Goal: Task Accomplishment & Management: Manage account settings

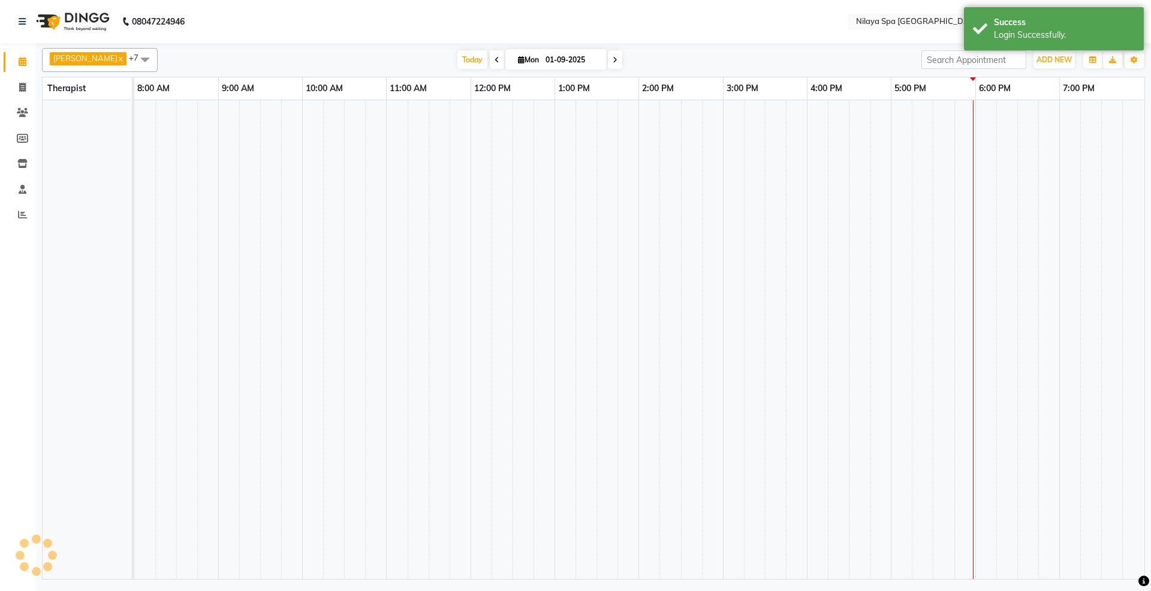
select select "en"
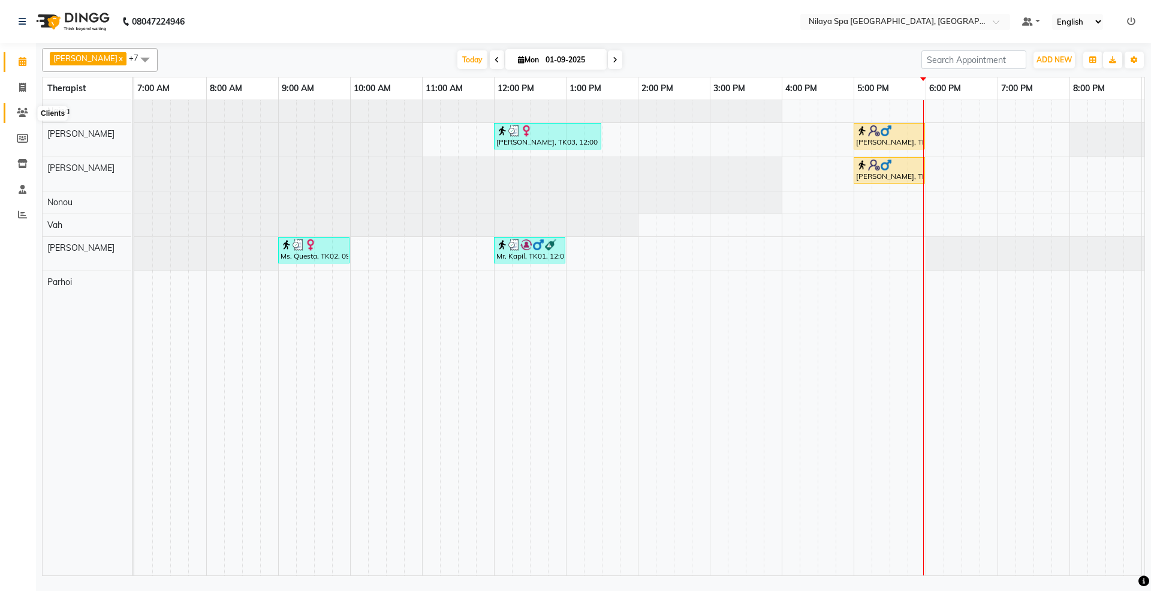
click at [22, 108] on icon at bounding box center [22, 112] width 11 height 9
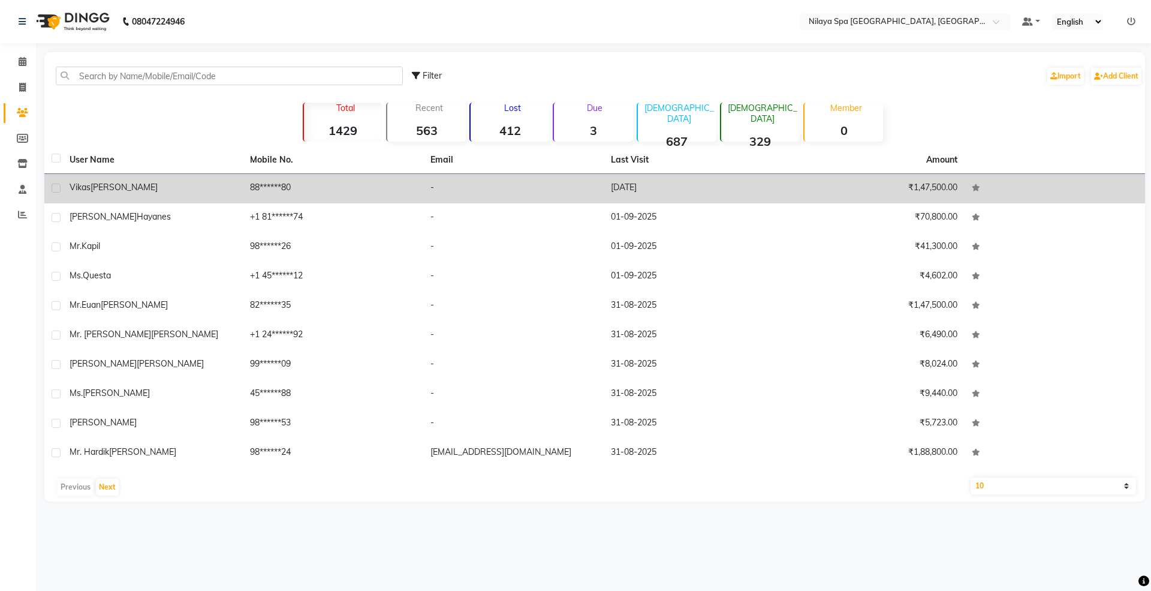
click at [108, 185] on span "[PERSON_NAME]" at bounding box center [124, 187] width 67 height 11
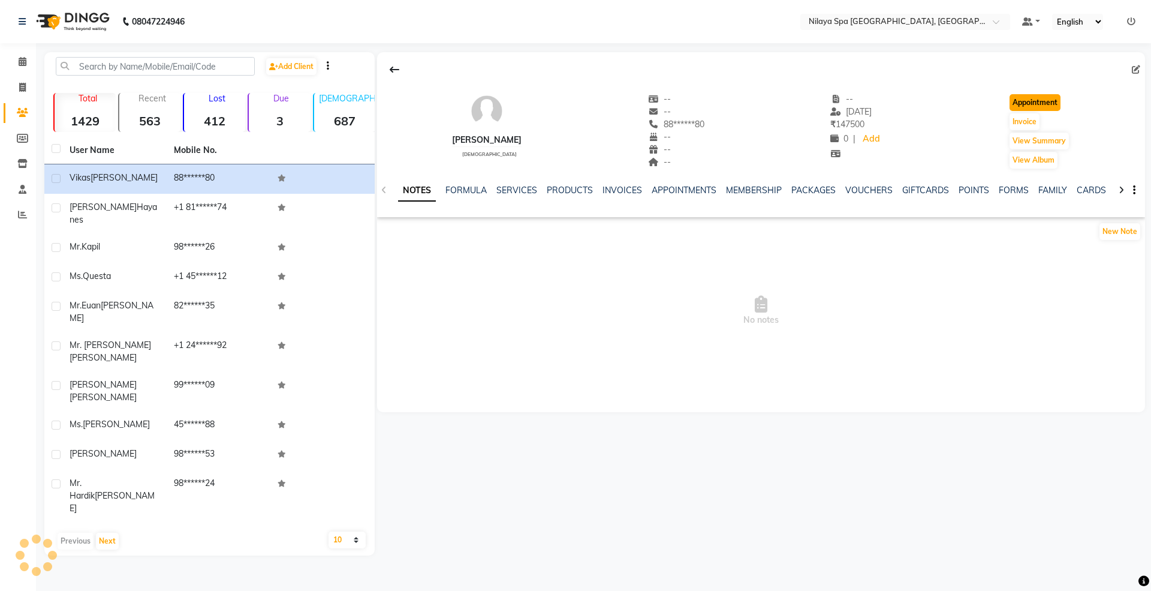
click at [1061, 107] on button "Appointment" at bounding box center [1035, 102] width 51 height 17
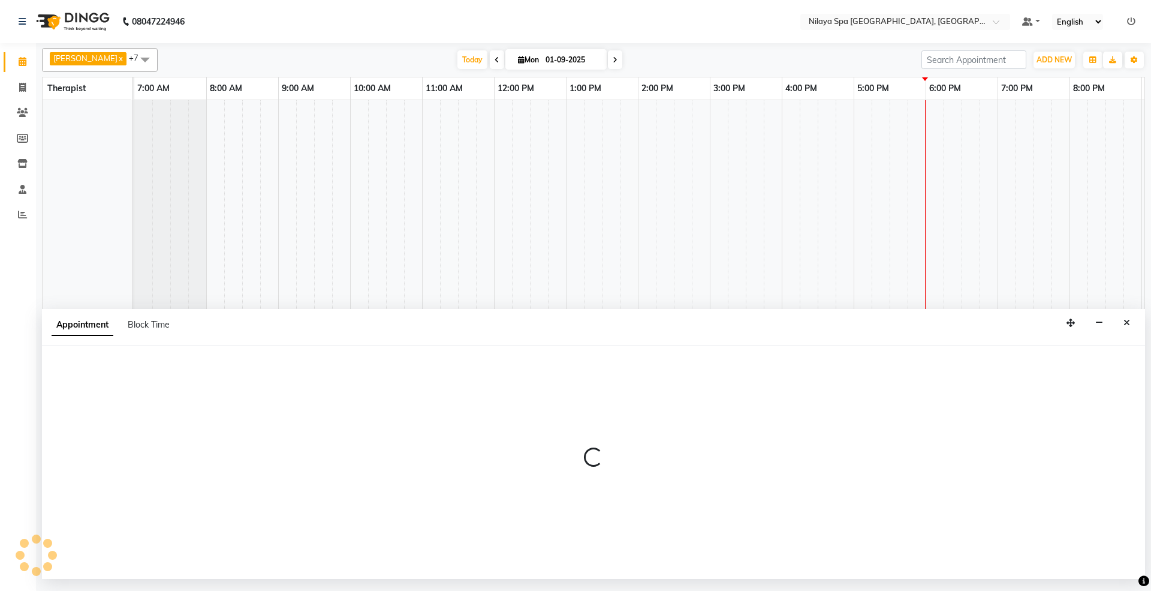
select select "480"
select select "tentative"
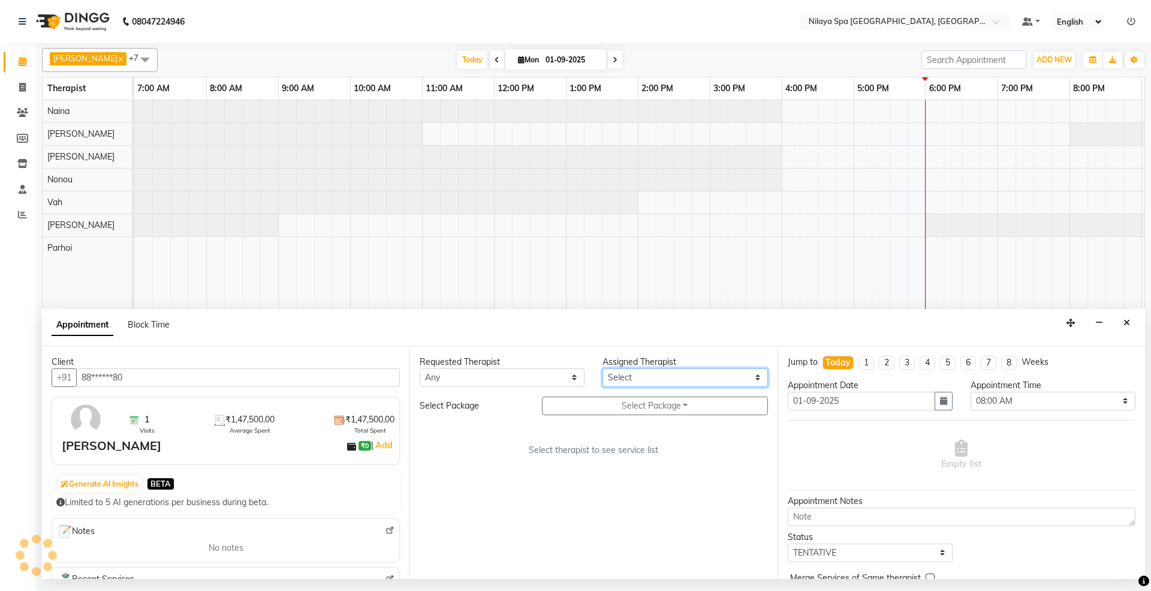
click at [679, 375] on select "Select [PERSON_NAME] [PERSON_NAME] [PERSON_NAME] Parhoi Vah" at bounding box center [685, 377] width 165 height 19
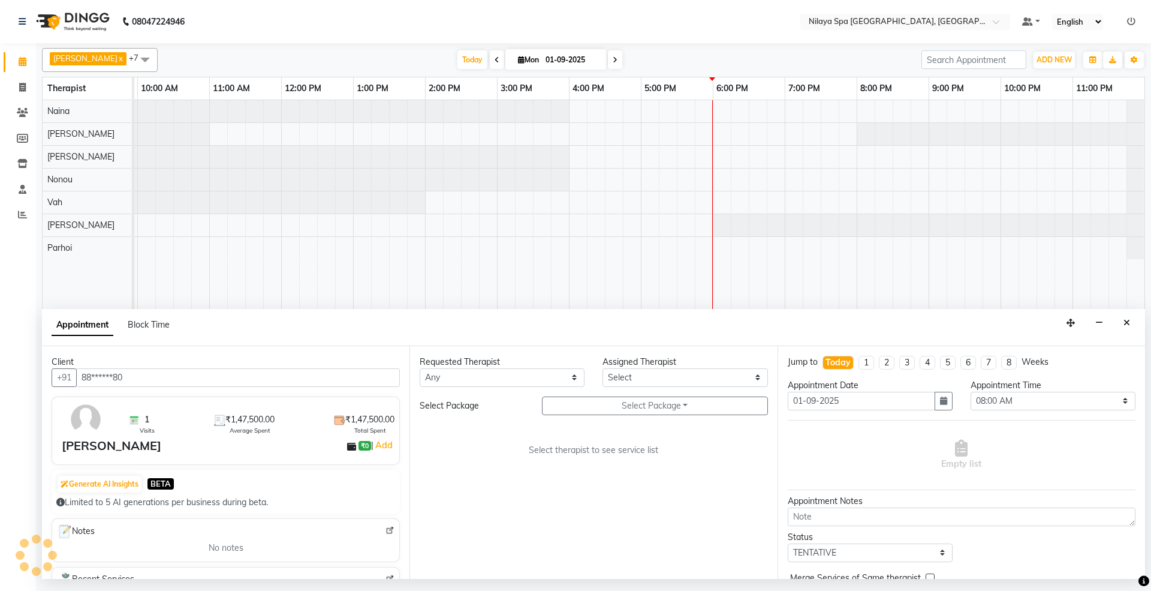
click at [482, 454] on div "Select therapist to see service list" at bounding box center [594, 450] width 348 height 13
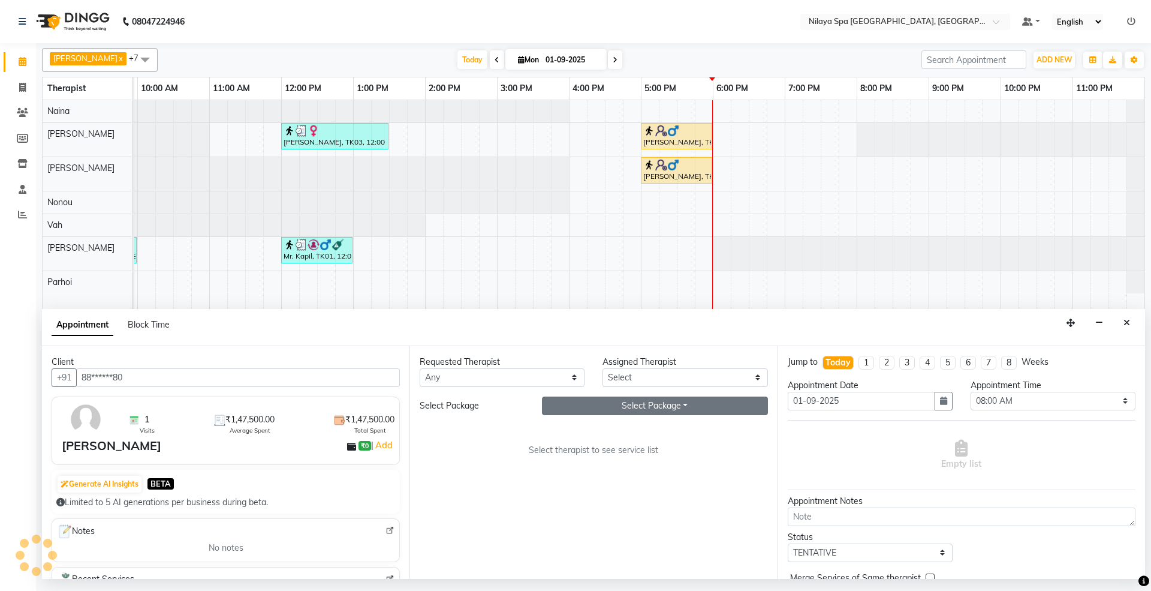
click at [602, 396] on button "Select Package Toggle Dropdown" at bounding box center [655, 405] width 226 height 19
click at [603, 396] on button "Select Package Toggle Dropdown" at bounding box center [655, 405] width 226 height 19
click at [1124, 320] on icon "Close" at bounding box center [1127, 322] width 7 height 8
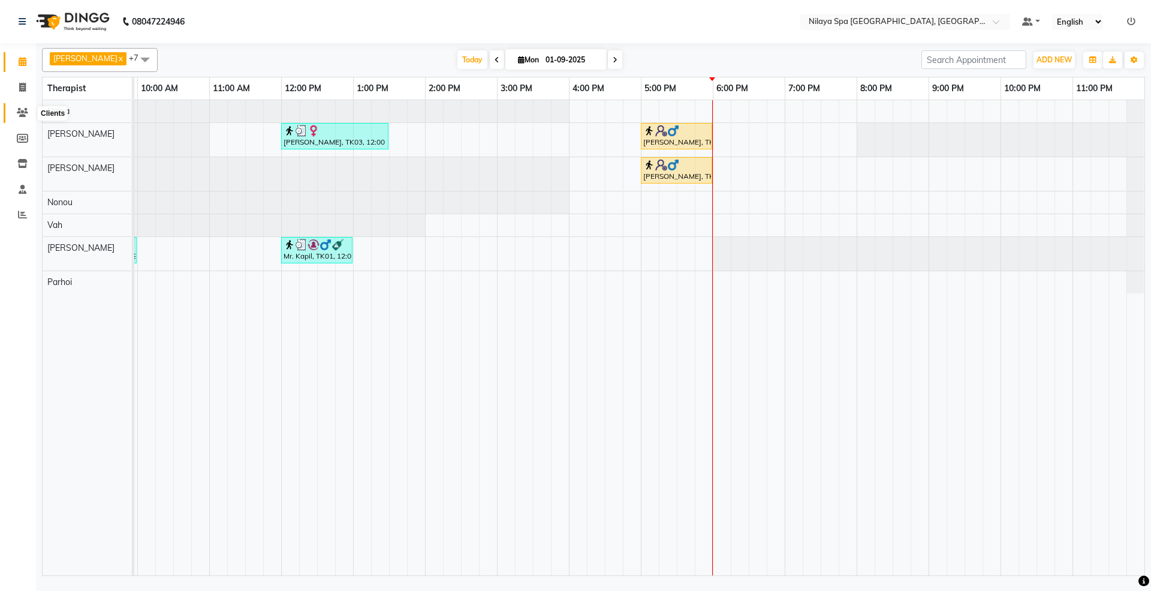
click at [15, 109] on span at bounding box center [22, 113] width 21 height 14
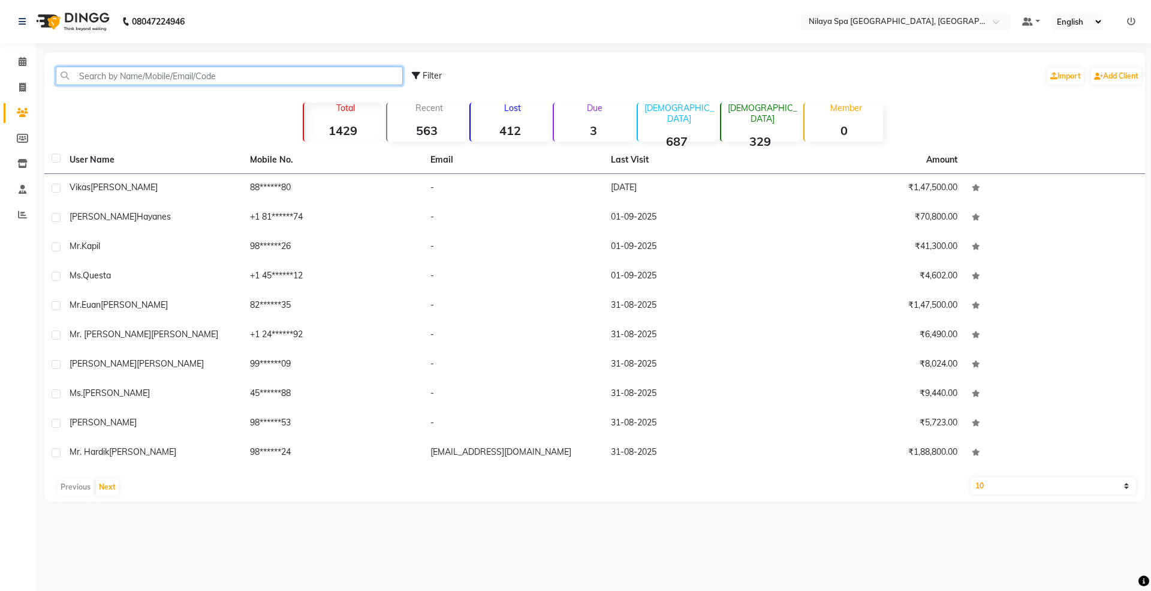
click at [279, 73] on input "text" at bounding box center [229, 76] width 347 height 19
paste input "7042067764"
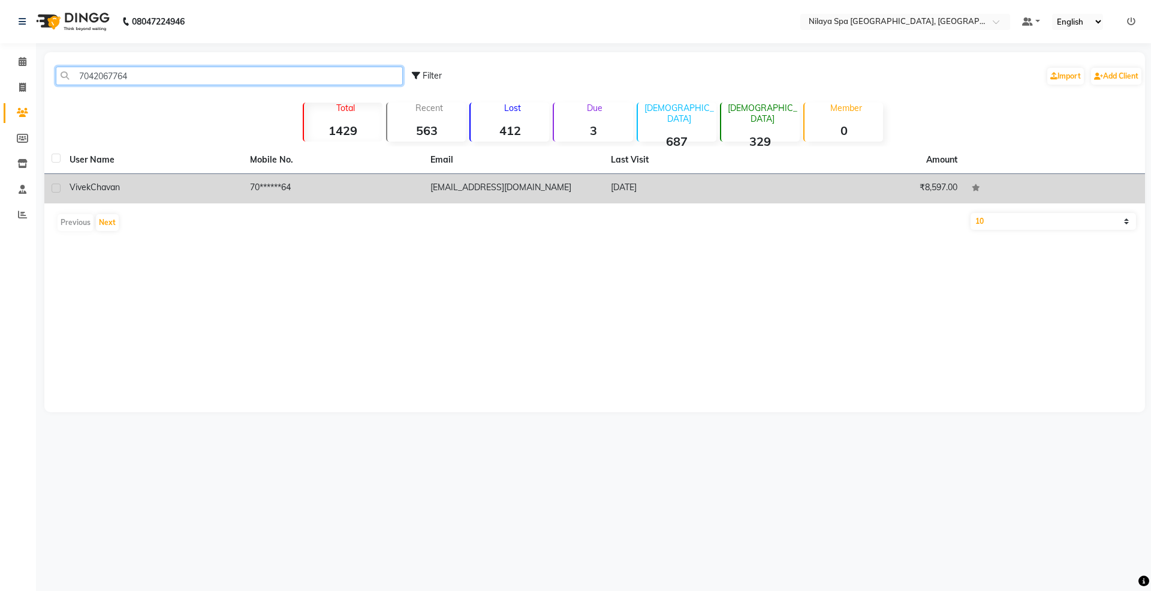
type input "7042067764"
click at [238, 191] on td "[PERSON_NAME]" at bounding box center [152, 188] width 180 height 29
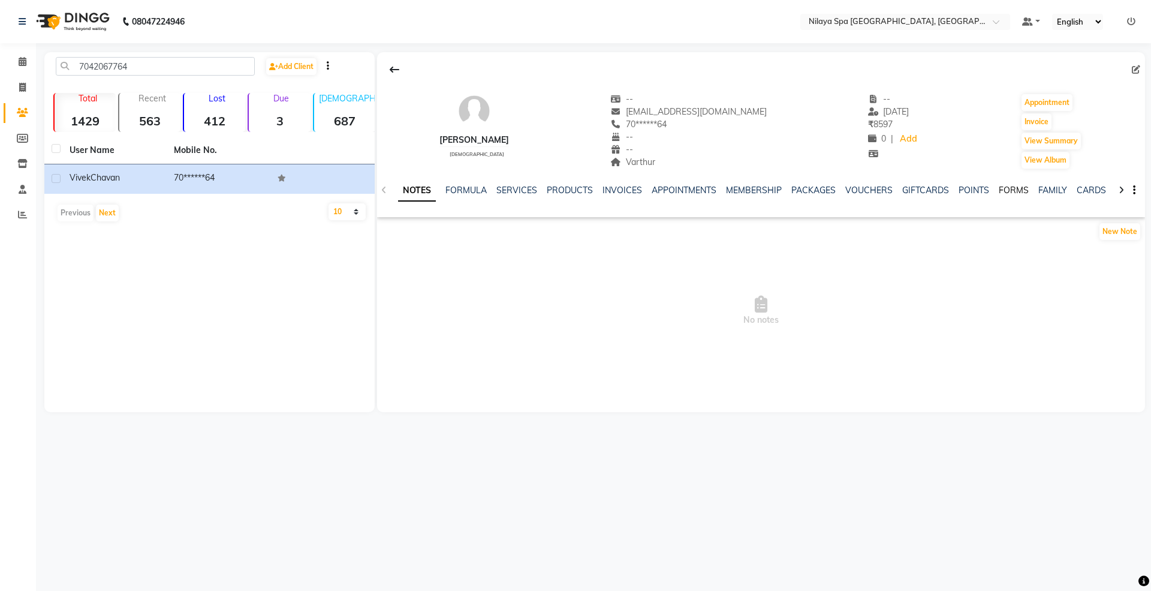
click at [1001, 185] on link "FORMS" at bounding box center [1014, 190] width 30 height 11
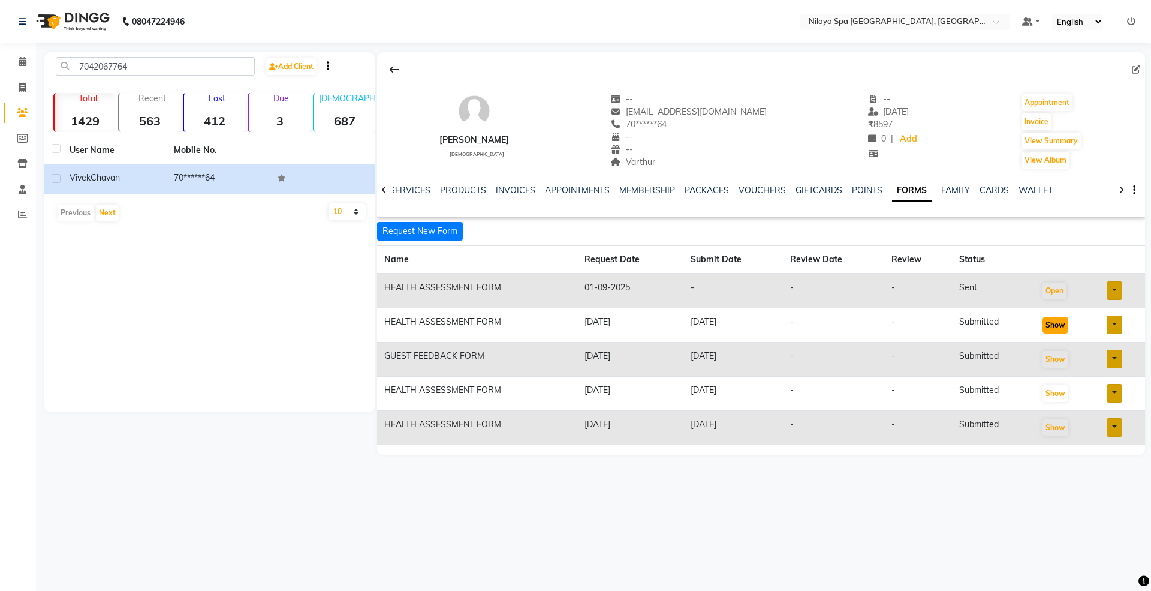
click at [1046, 324] on button "Show" at bounding box center [1056, 325] width 26 height 17
click at [392, 67] on icon at bounding box center [395, 70] width 10 height 10
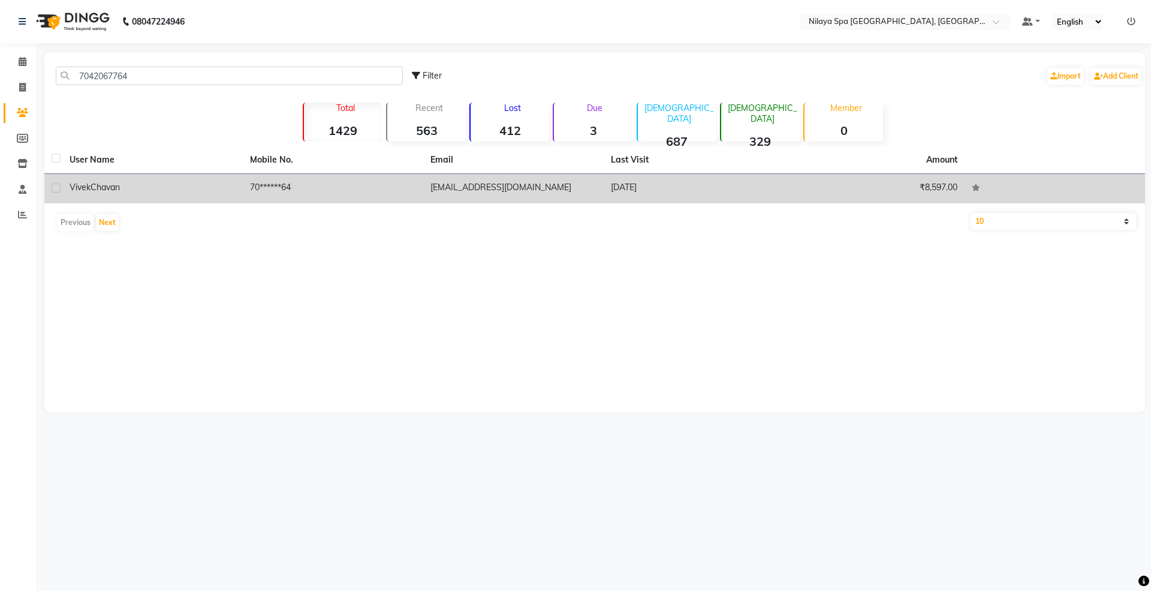
click at [381, 183] on td "70******64" at bounding box center [333, 188] width 180 height 29
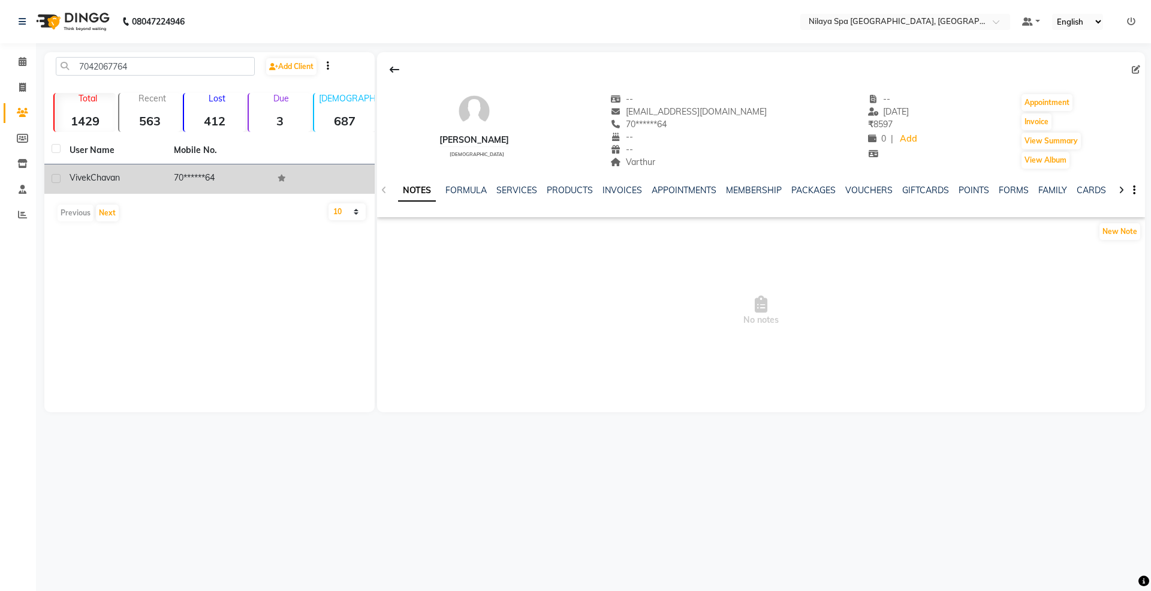
click at [88, 177] on span "Vivek" at bounding box center [80, 177] width 21 height 11
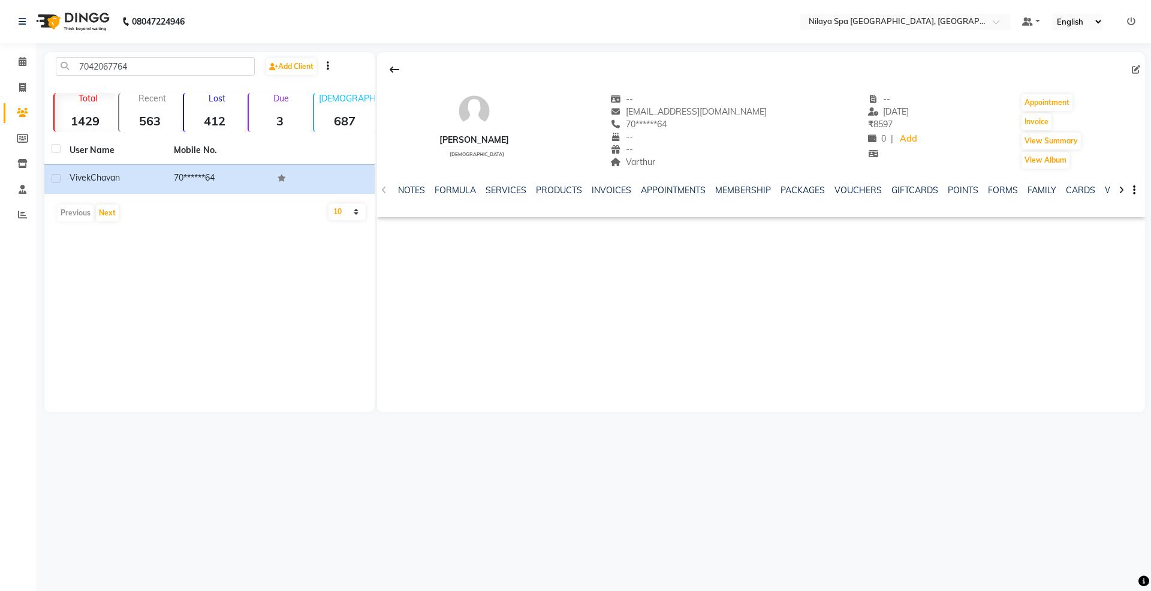
click at [1023, 92] on div "[PERSON_NAME][DEMOGRAPHIC_DATA] -- [EMAIL_ADDRESS][DOMAIN_NAME] 70******64 -- -…" at bounding box center [761, 125] width 768 height 89
click at [1028, 99] on button "Appointment" at bounding box center [1047, 102] width 51 height 17
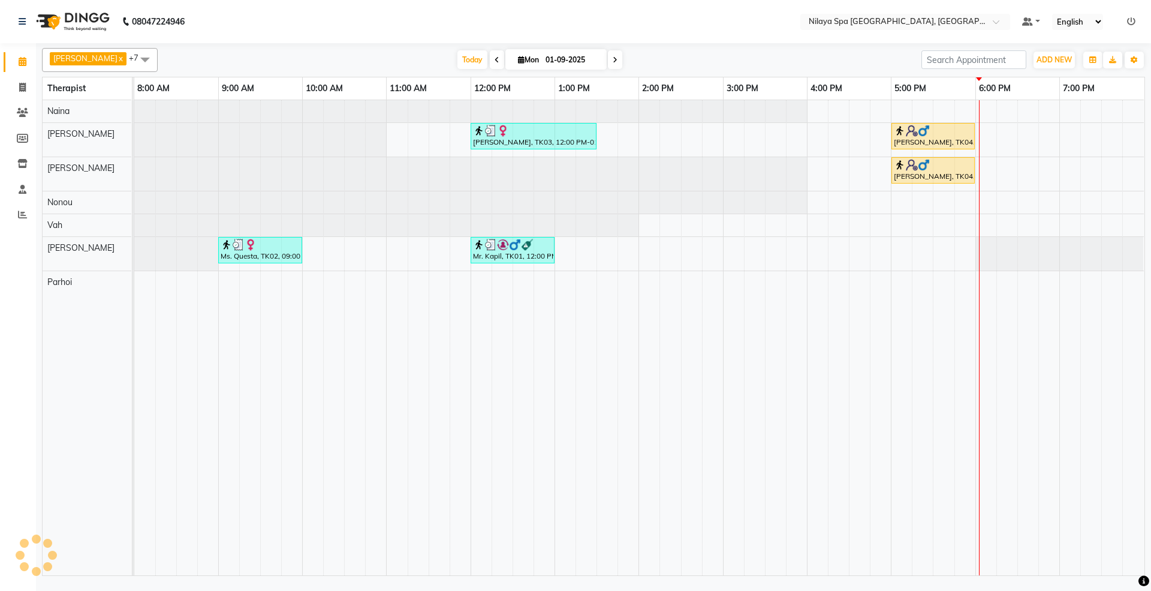
select select "tentative"
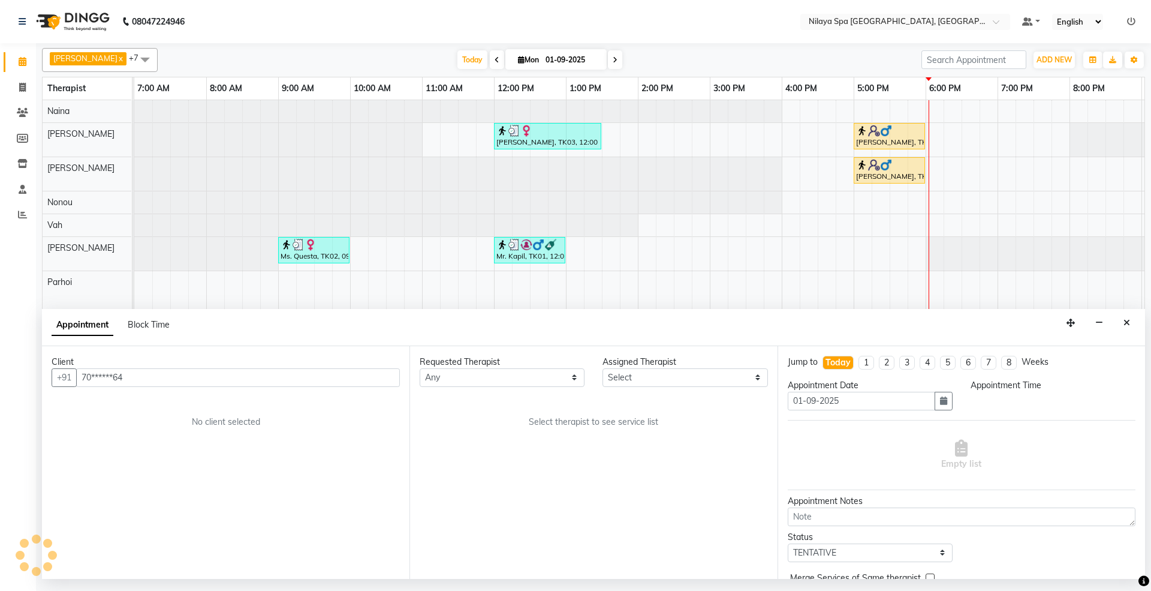
select select "480"
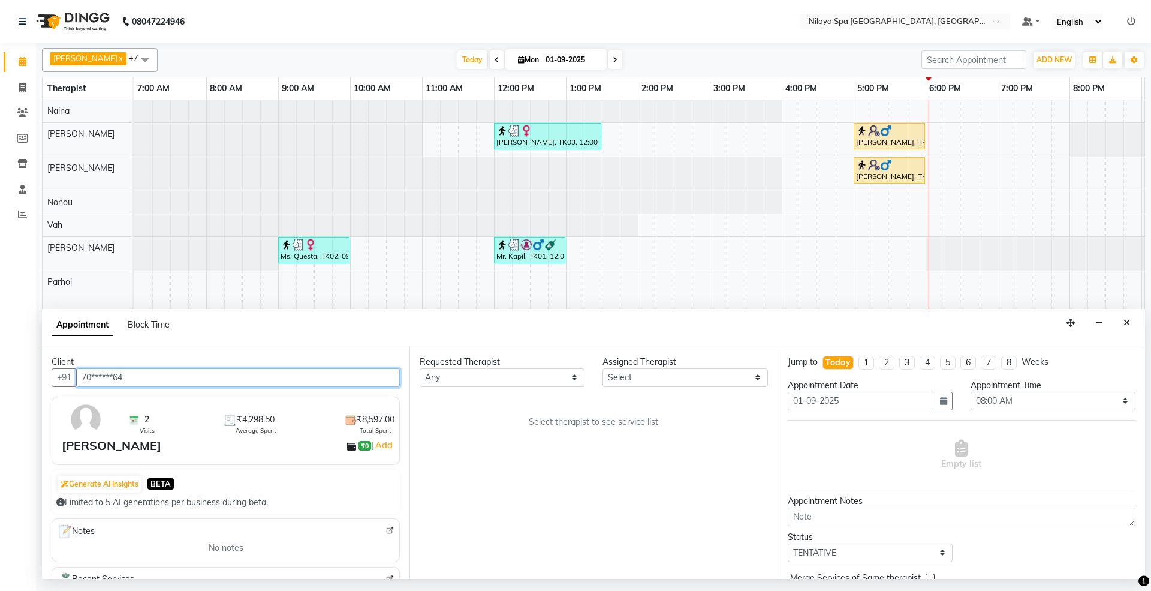
scroll to position [0, 213]
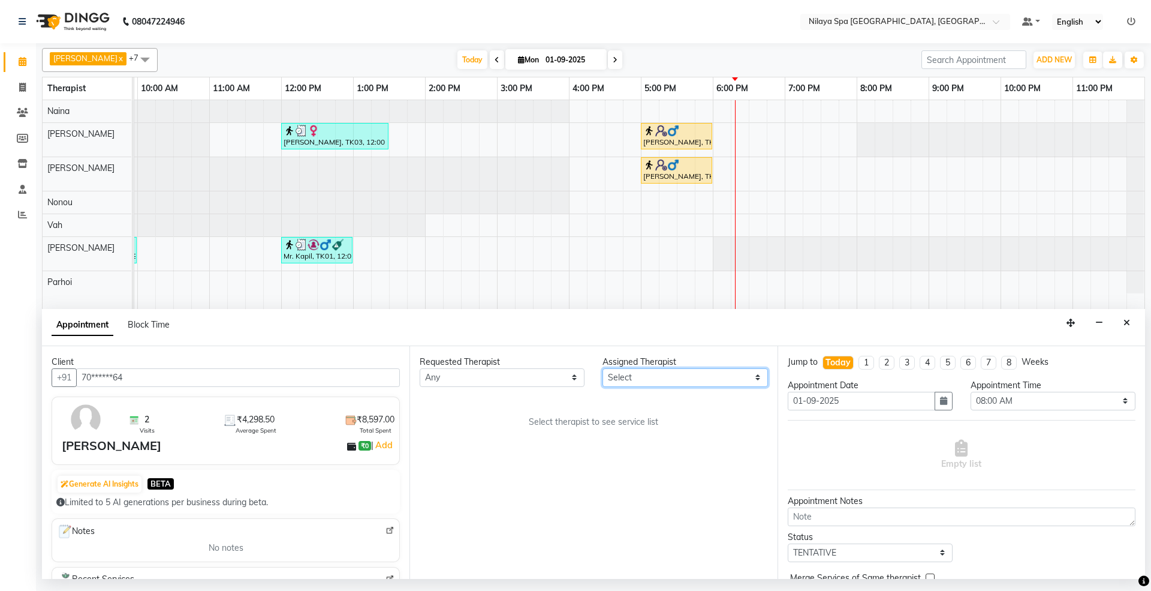
click at [653, 372] on select "Select [PERSON_NAME] [PERSON_NAME] [PERSON_NAME] Parhoi Vah" at bounding box center [685, 377] width 165 height 19
select select "71647"
click at [603, 369] on select "Select [PERSON_NAME] [PERSON_NAME] [PERSON_NAME] Parhoi Vah" at bounding box center [685, 377] width 165 height 19
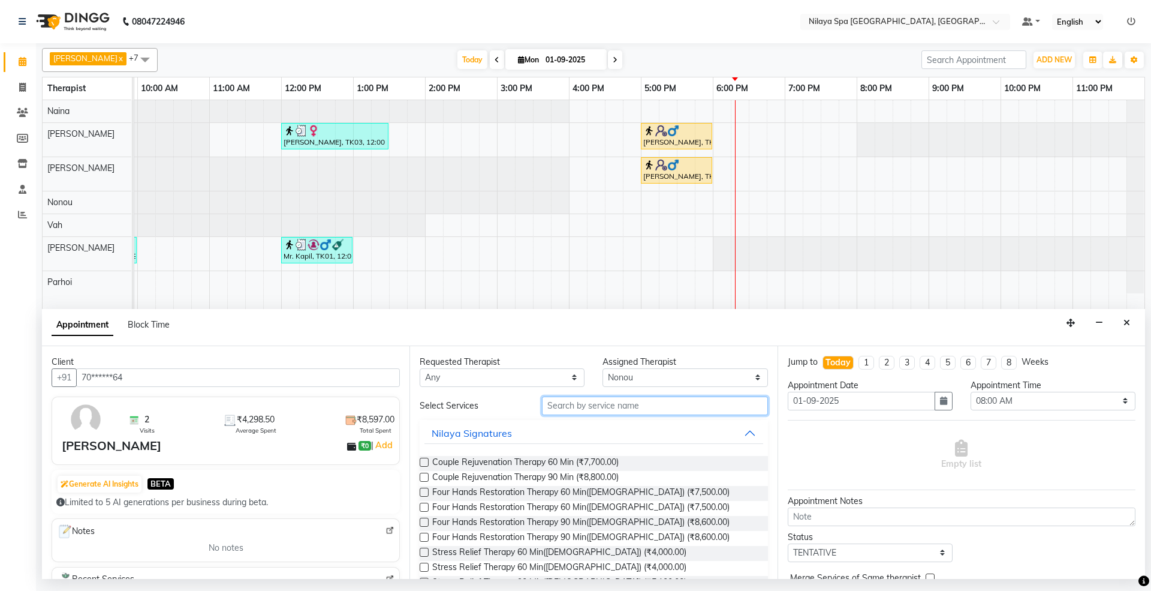
click at [636, 407] on input "text" at bounding box center [655, 405] width 226 height 19
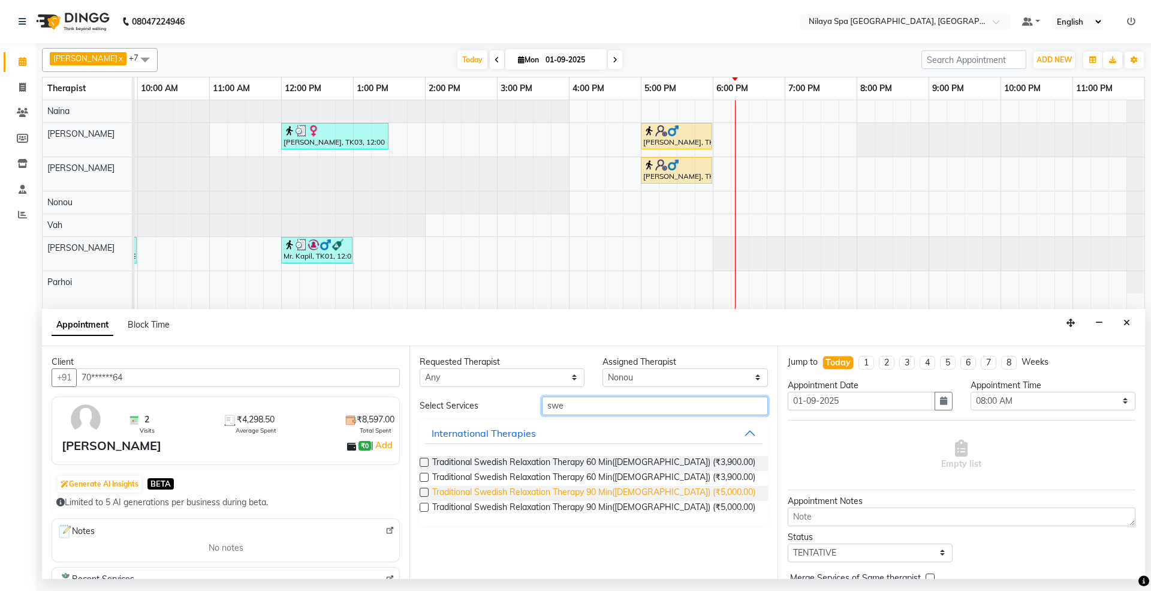
type input "swe"
click at [535, 490] on span "Traditional Swedish Relaxation Therapy 90 Min([DEMOGRAPHIC_DATA]) (₹5,000.00)" at bounding box center [593, 493] width 323 height 15
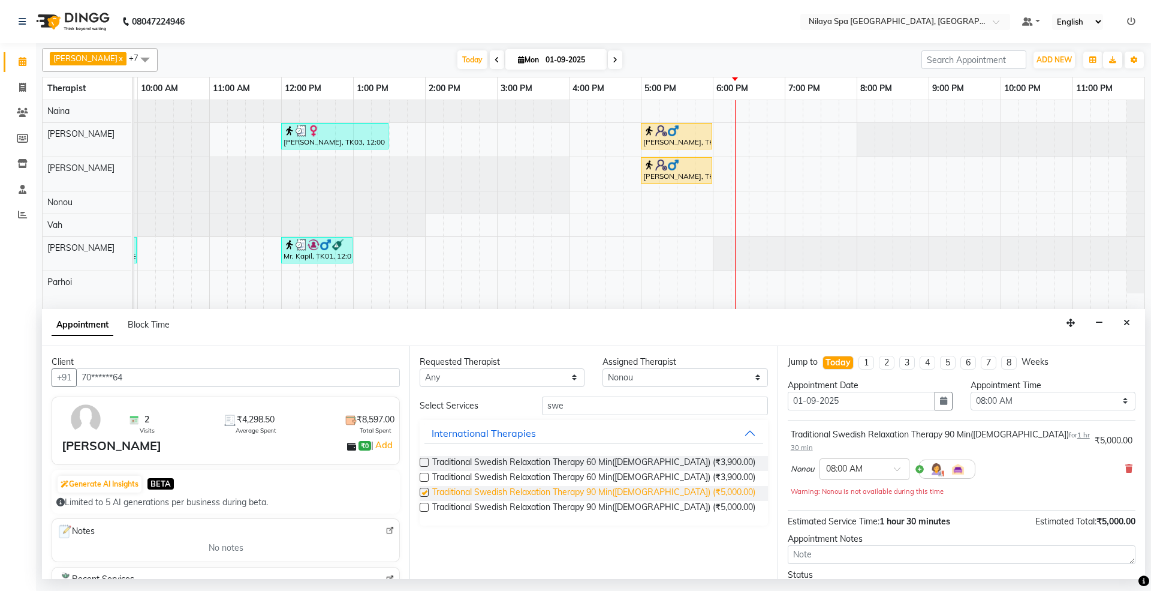
checkbox input "false"
click at [1029, 399] on select "Select 08:00 AM 08:15 AM 08:30 AM 08:45 AM 09:00 AM 09:15 AM 09:30 AM 09:45 AM …" at bounding box center [1053, 401] width 165 height 19
select select "1095"
click at [971, 393] on select "Select 08:00 AM 08:15 AM 08:30 AM 08:45 AM 09:00 AM 09:15 AM 09:30 AM 09:45 AM …" at bounding box center [1053, 401] width 165 height 19
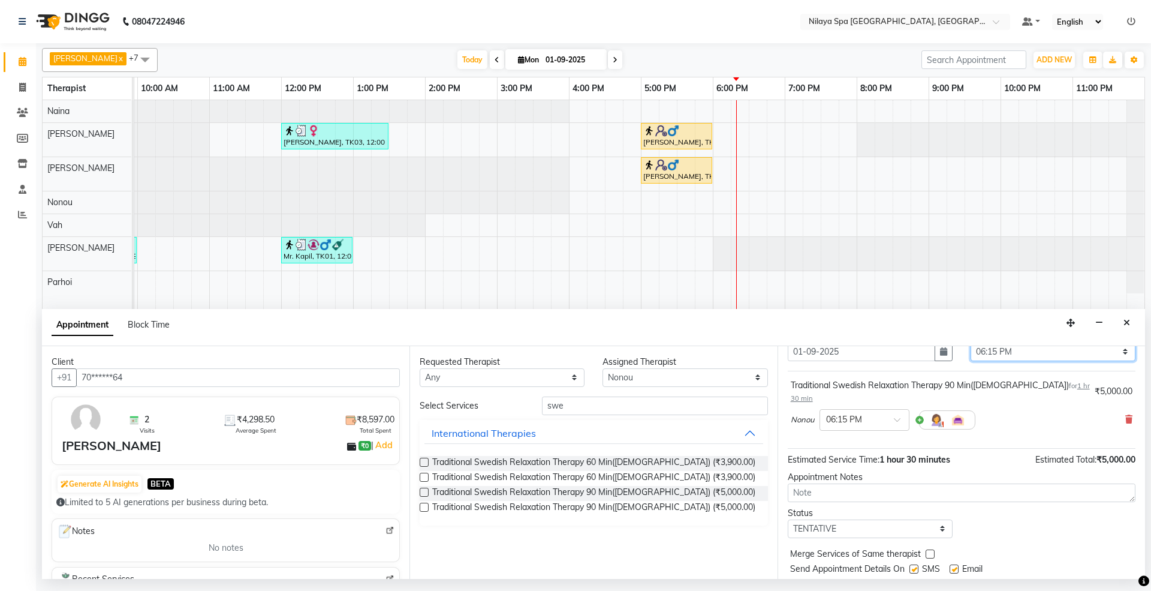
scroll to position [73, 0]
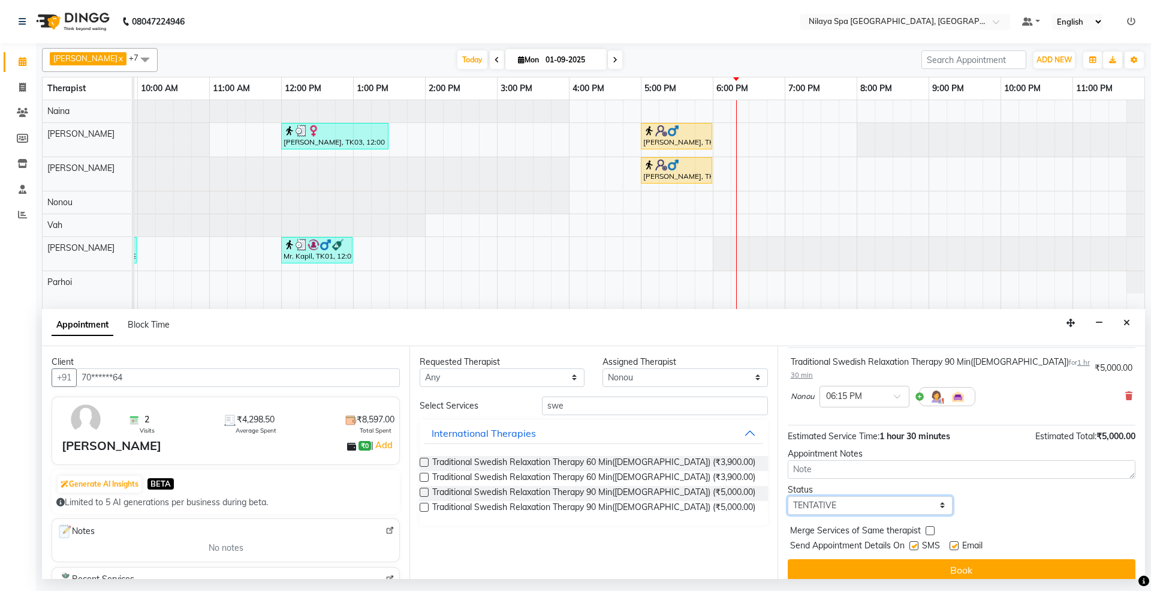
click at [841, 499] on select "Select TENTATIVE CONFIRM CHECK-IN UPCOMING" at bounding box center [870, 505] width 165 height 19
select select "confirm booking"
click at [788, 496] on select "Select TENTATIVE CONFIRM CHECK-IN UPCOMING" at bounding box center [870, 505] width 165 height 19
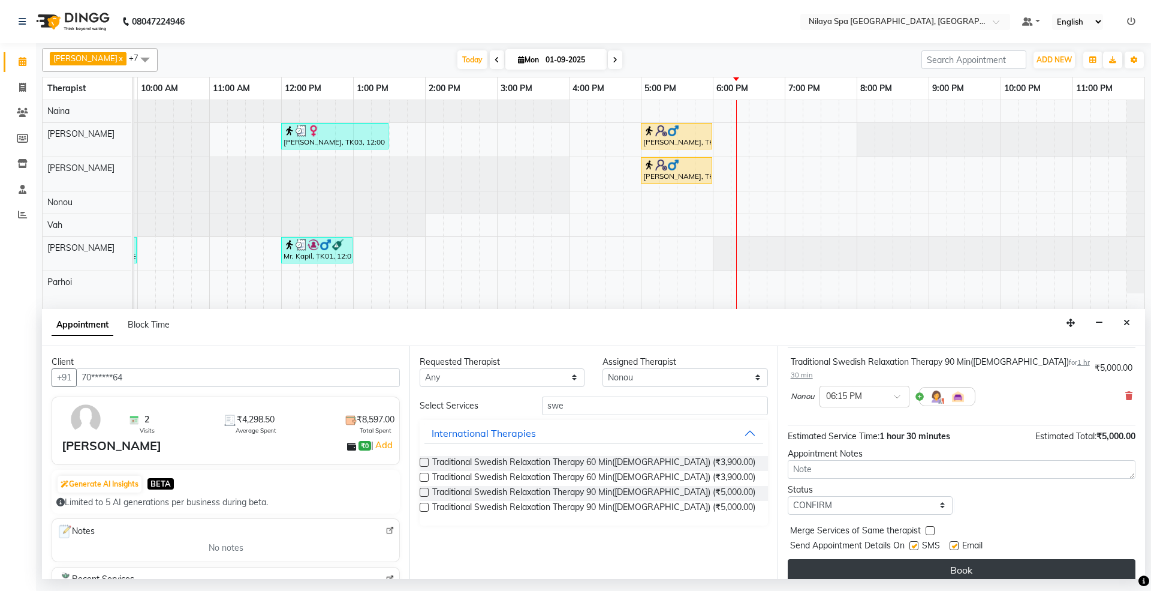
click at [946, 559] on button "Book" at bounding box center [962, 570] width 348 height 22
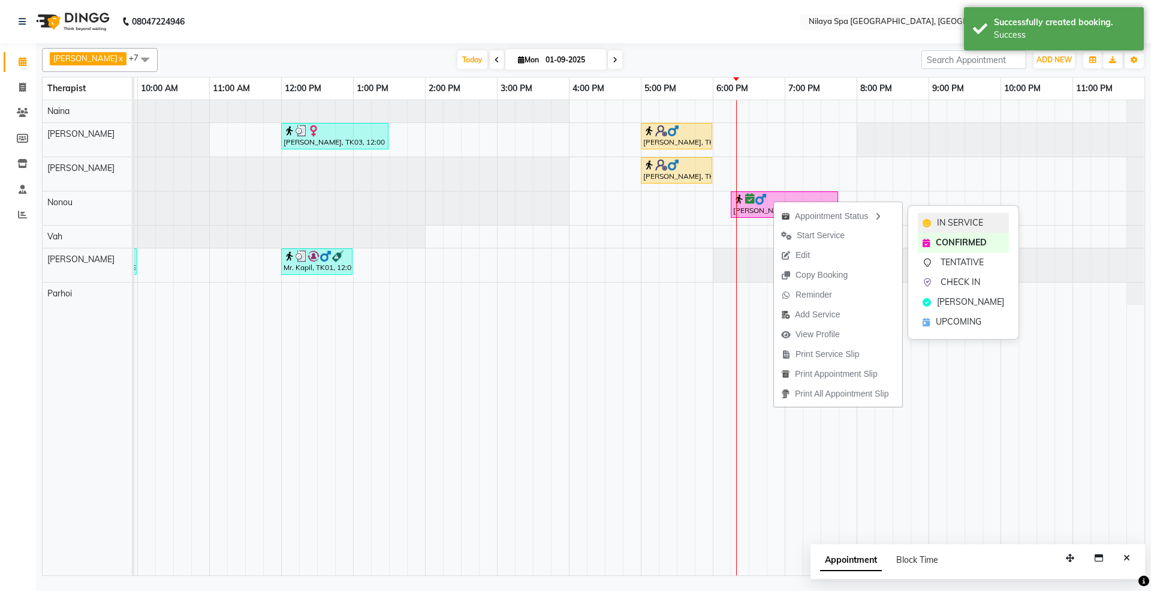
click at [956, 222] on span "IN SERVICE" at bounding box center [960, 222] width 46 height 13
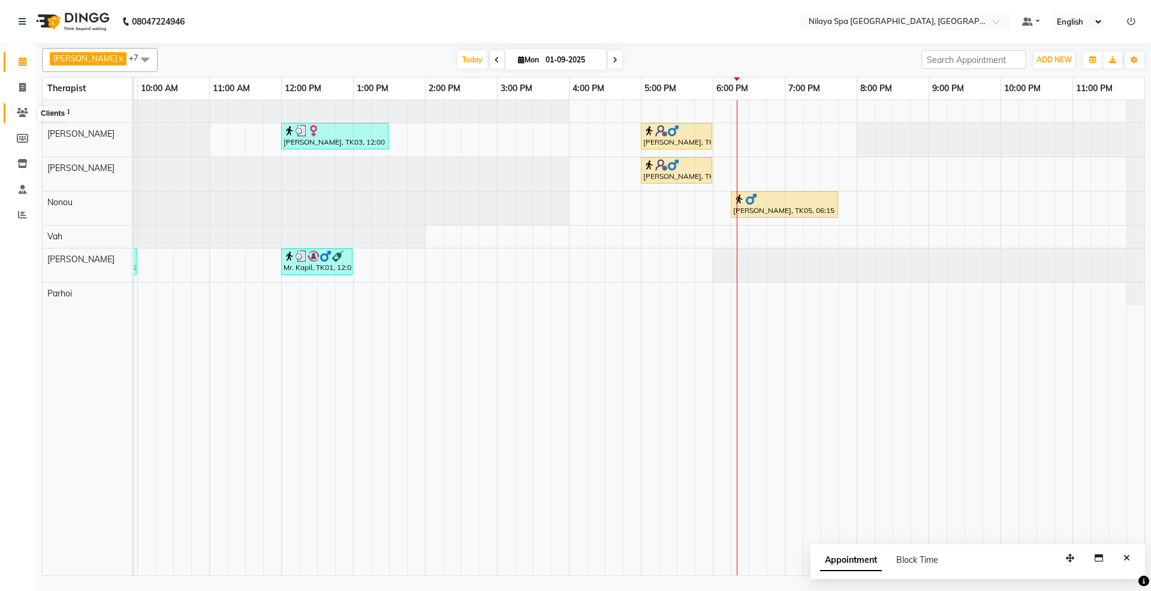
click at [22, 110] on icon at bounding box center [22, 112] width 11 height 9
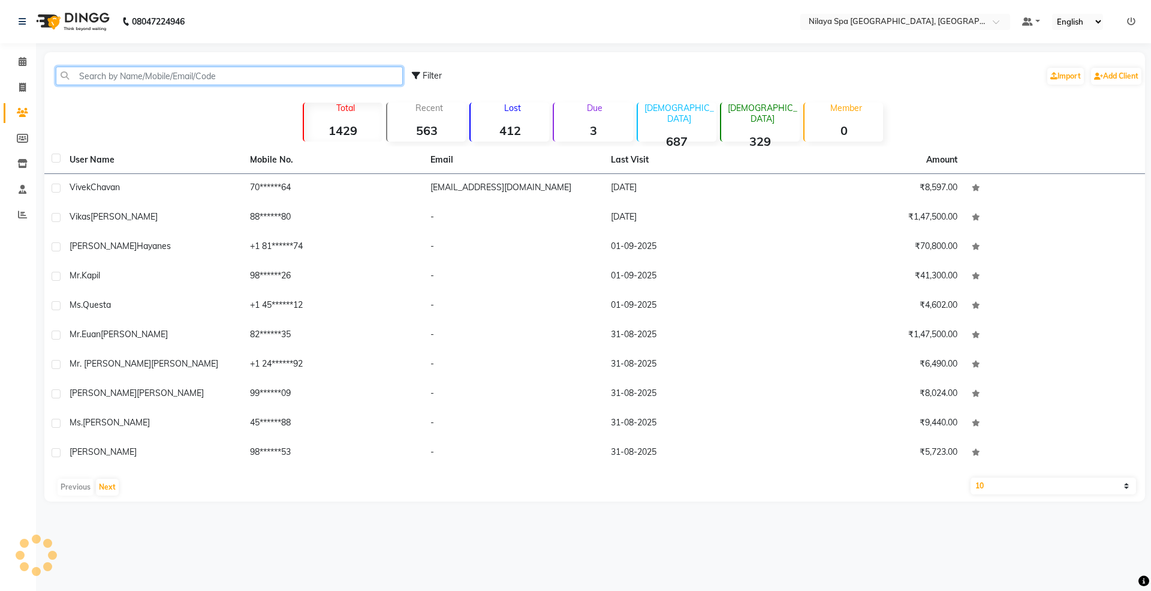
click at [171, 73] on input "text" at bounding box center [229, 76] width 347 height 19
paste input "34632416944"
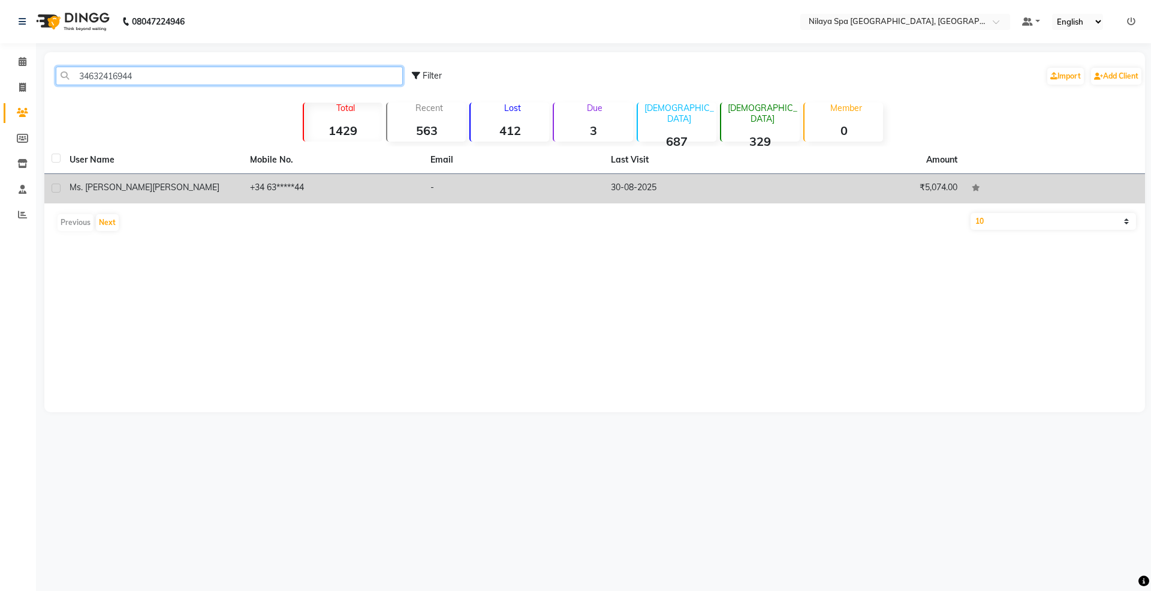
type input "34632416944"
click at [152, 183] on span "[PERSON_NAME]" at bounding box center [185, 187] width 67 height 11
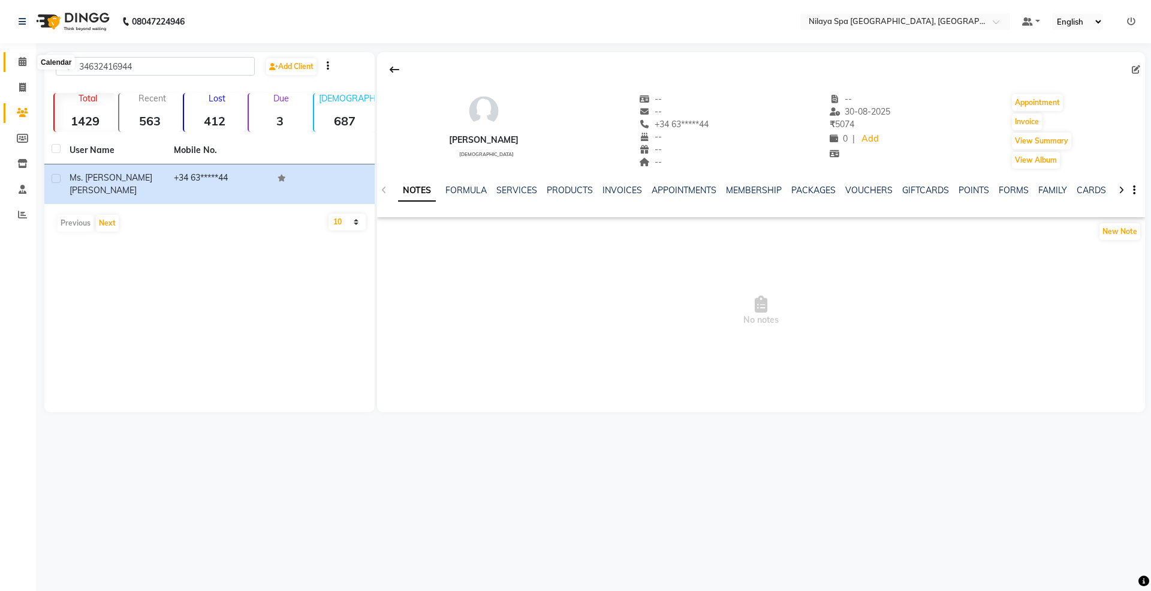
click at [19, 61] on icon at bounding box center [23, 61] width 8 height 9
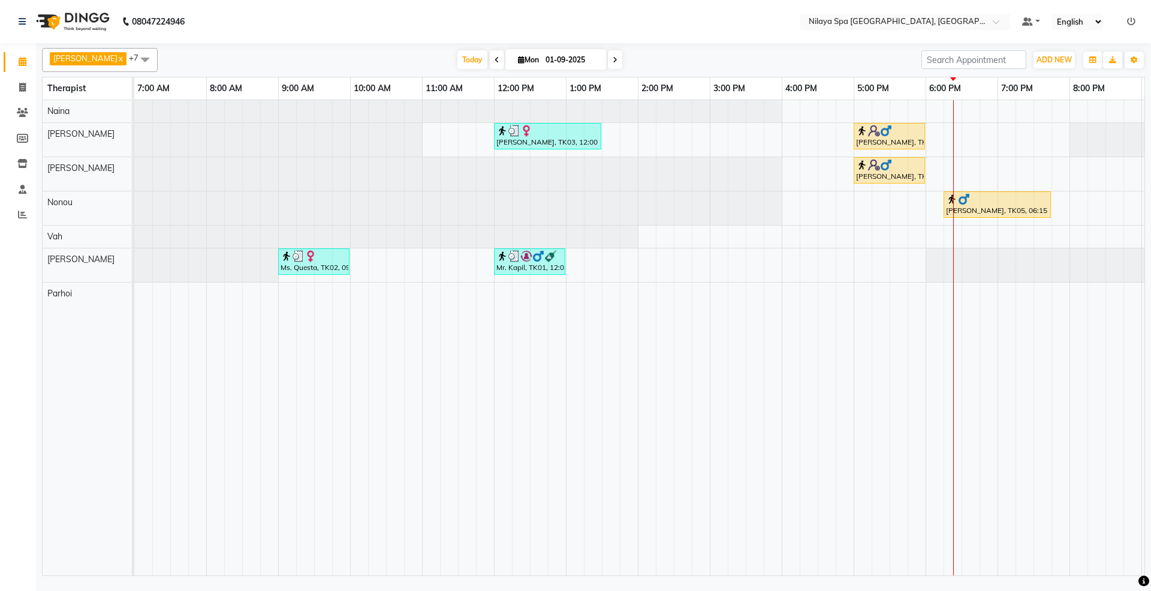
scroll to position [0, 212]
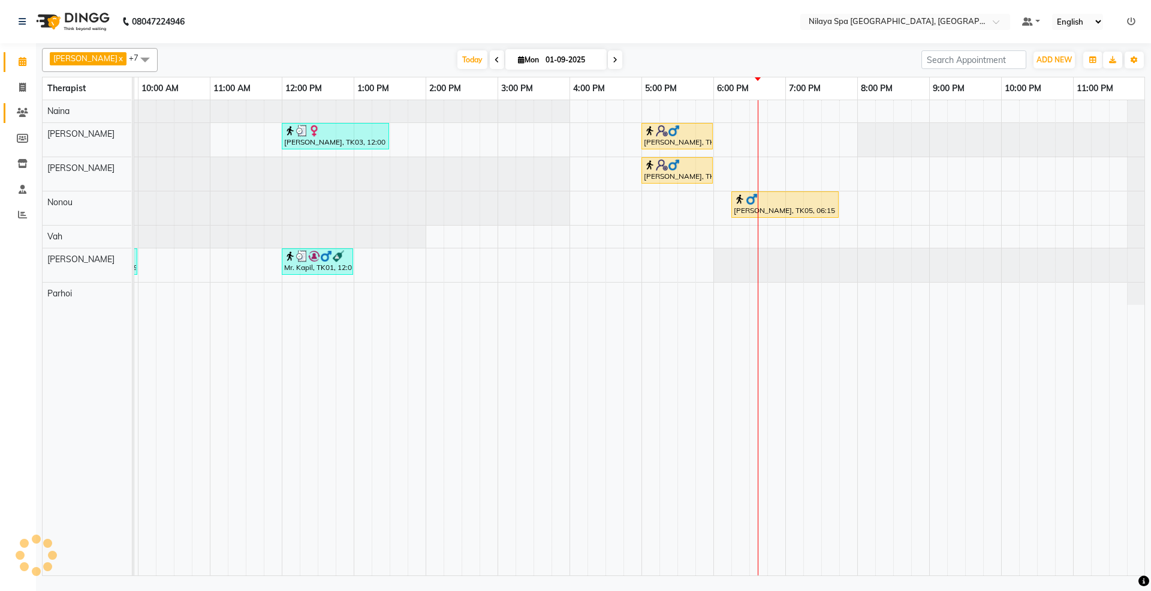
click at [10, 110] on link "Clients" at bounding box center [18, 113] width 29 height 20
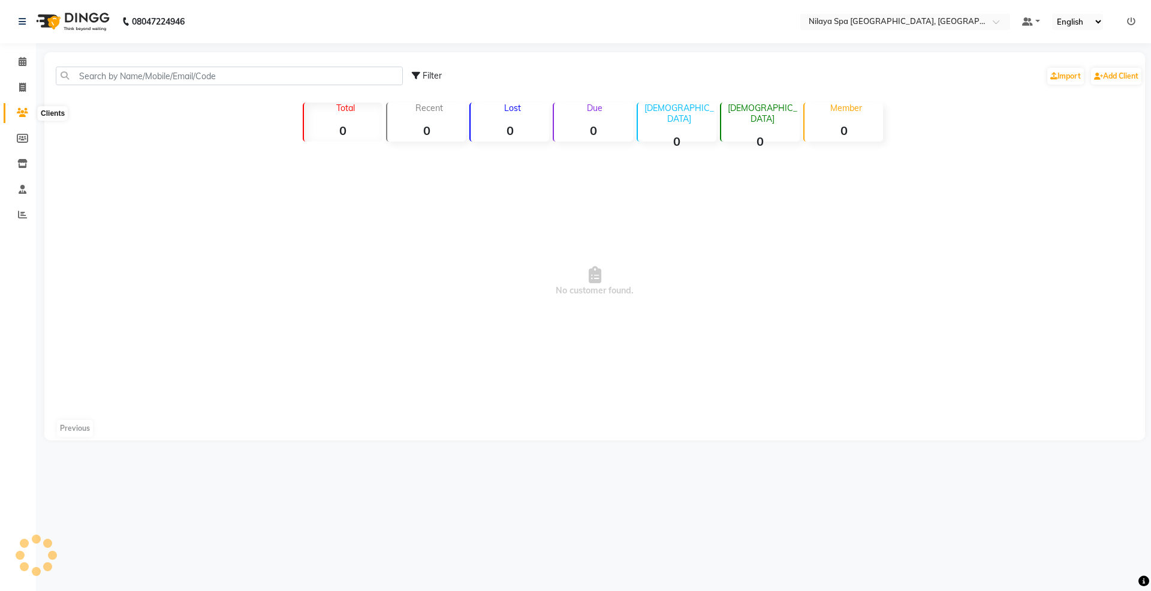
click at [24, 112] on icon at bounding box center [22, 112] width 11 height 9
click at [25, 88] on icon at bounding box center [22, 87] width 7 height 9
select select "service"
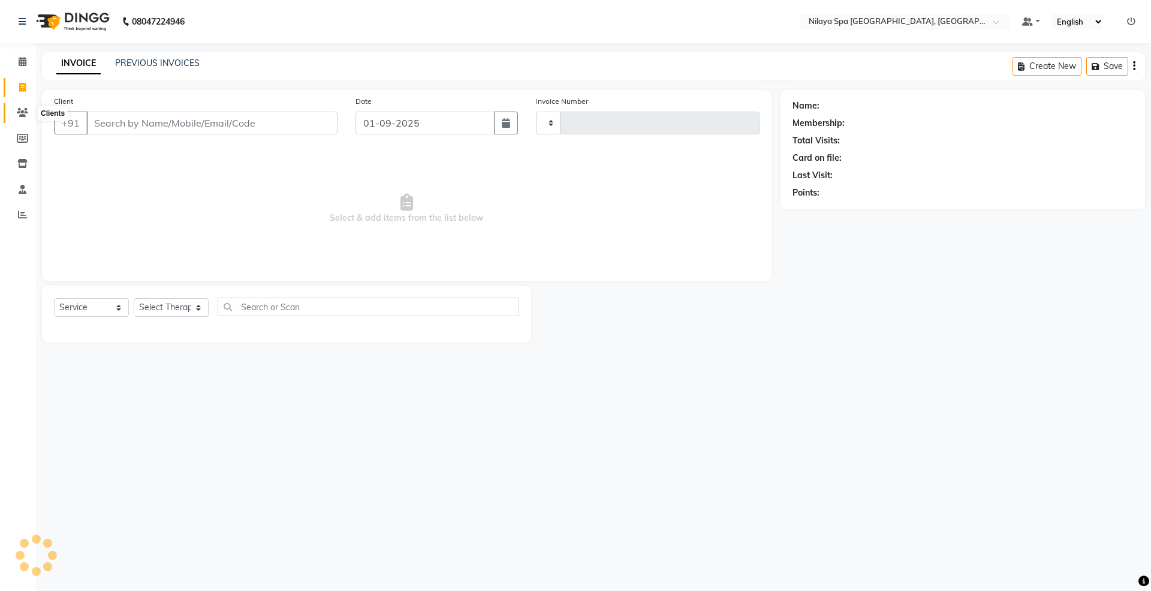
click at [17, 113] on icon at bounding box center [22, 112] width 11 height 9
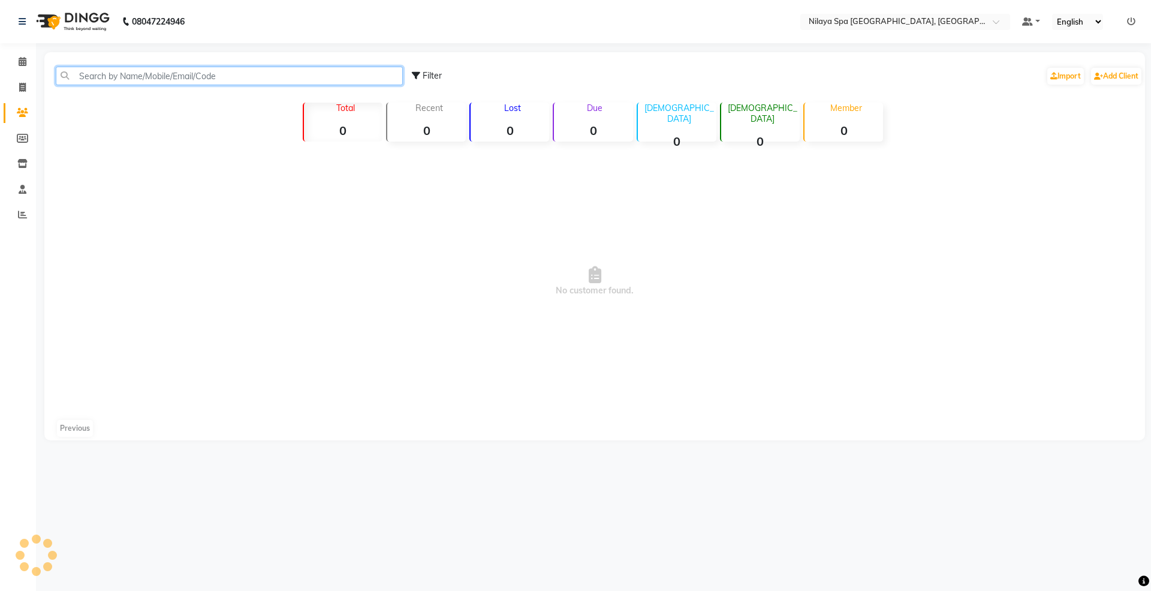
click at [130, 70] on input "text" at bounding box center [229, 76] width 347 height 19
click at [25, 138] on icon at bounding box center [22, 138] width 11 height 9
select select
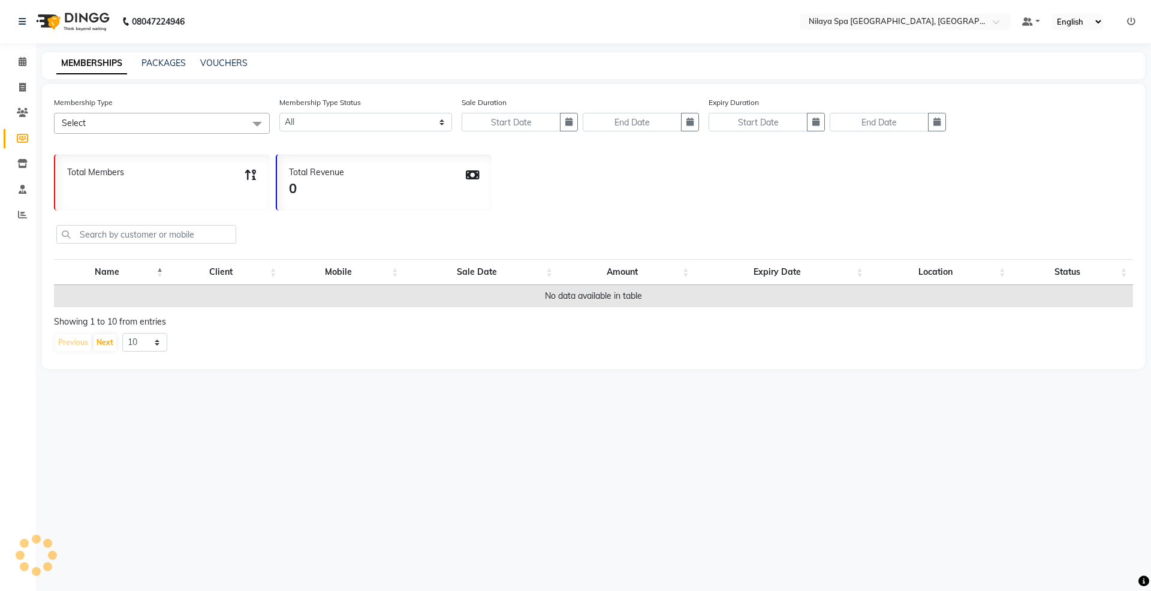
click at [25, 101] on li "Clients" at bounding box center [18, 113] width 36 height 26
click at [23, 94] on span at bounding box center [22, 88] width 21 height 14
select select "service"
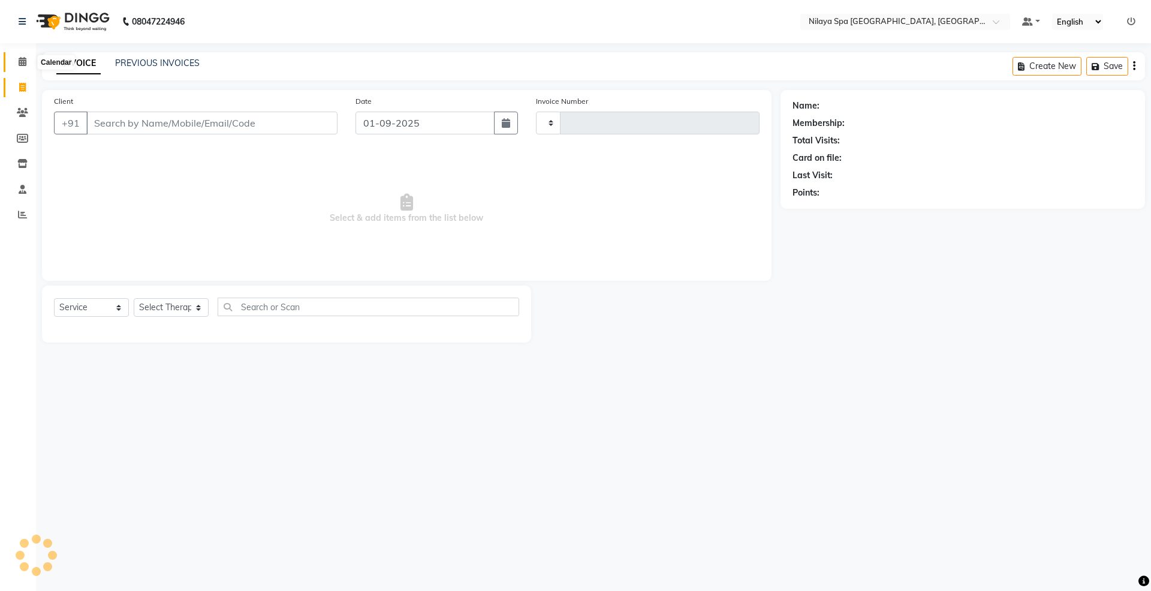
click at [22, 67] on span at bounding box center [22, 62] width 21 height 14
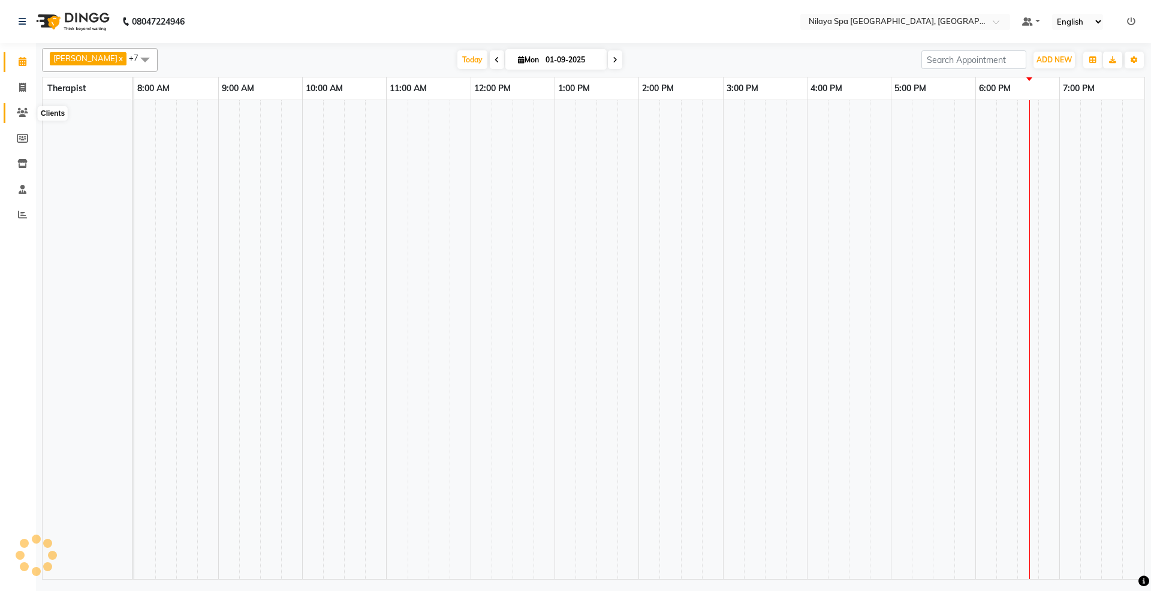
click at [17, 112] on icon at bounding box center [22, 112] width 11 height 9
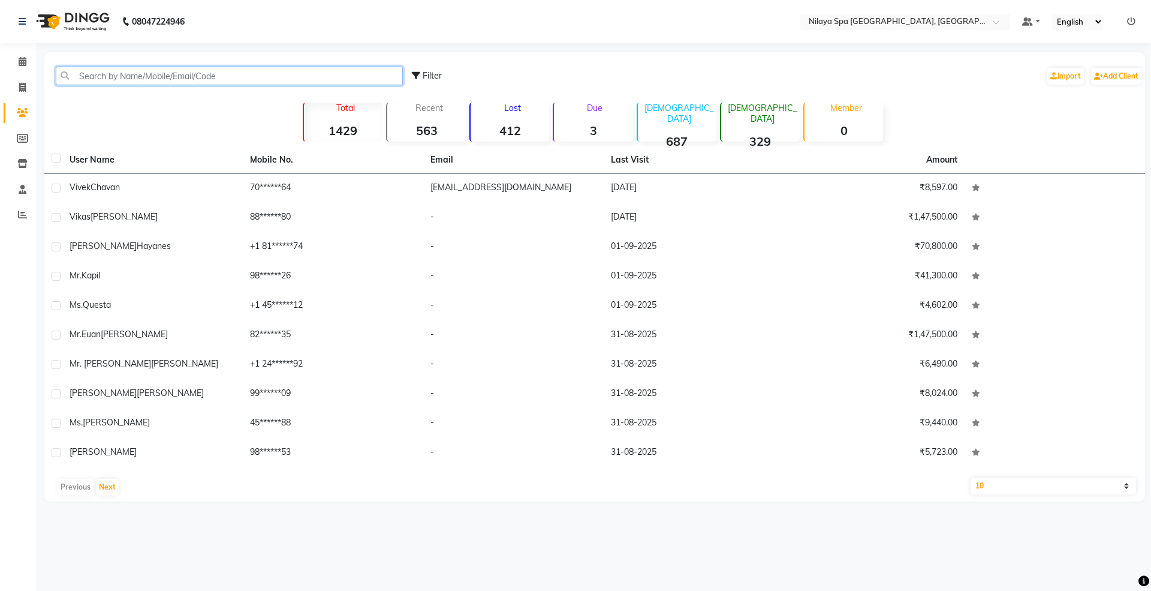
click at [216, 67] on input "text" at bounding box center [229, 76] width 347 height 19
paste input "34632416944"
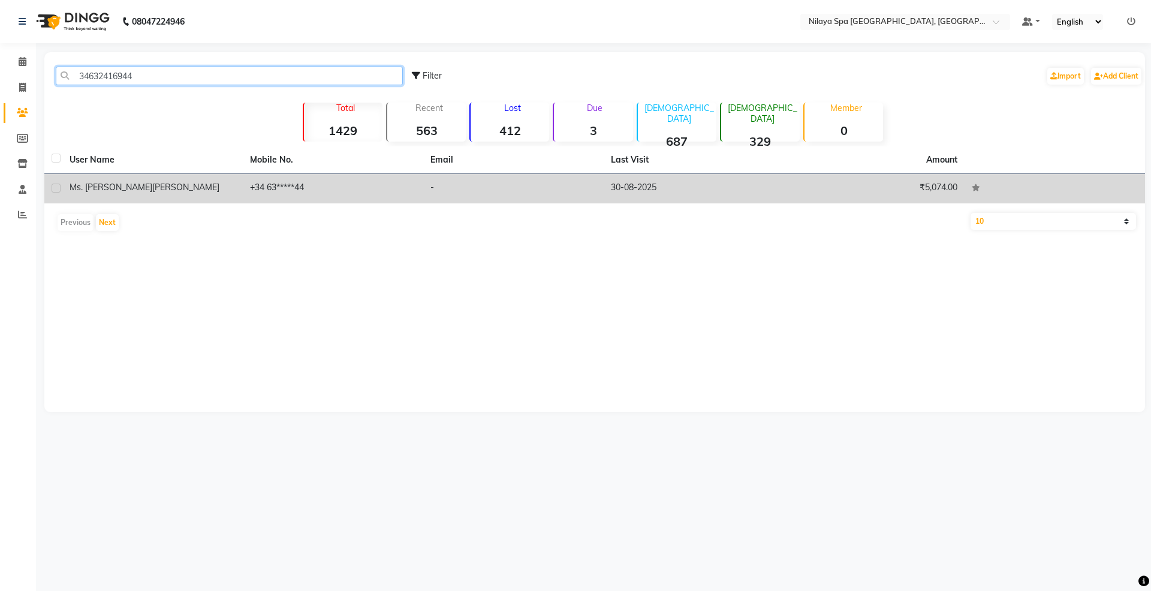
type input "34632416944"
click at [152, 182] on div "[PERSON_NAME]" at bounding box center [153, 187] width 166 height 13
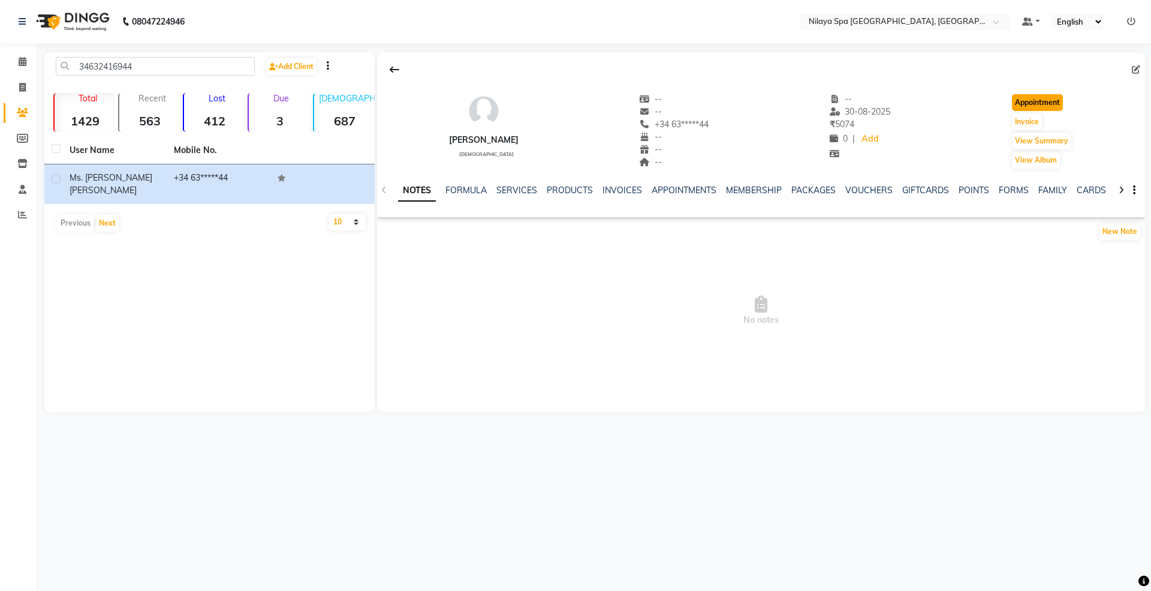
click at [1046, 100] on button "Appointment" at bounding box center [1037, 102] width 51 height 17
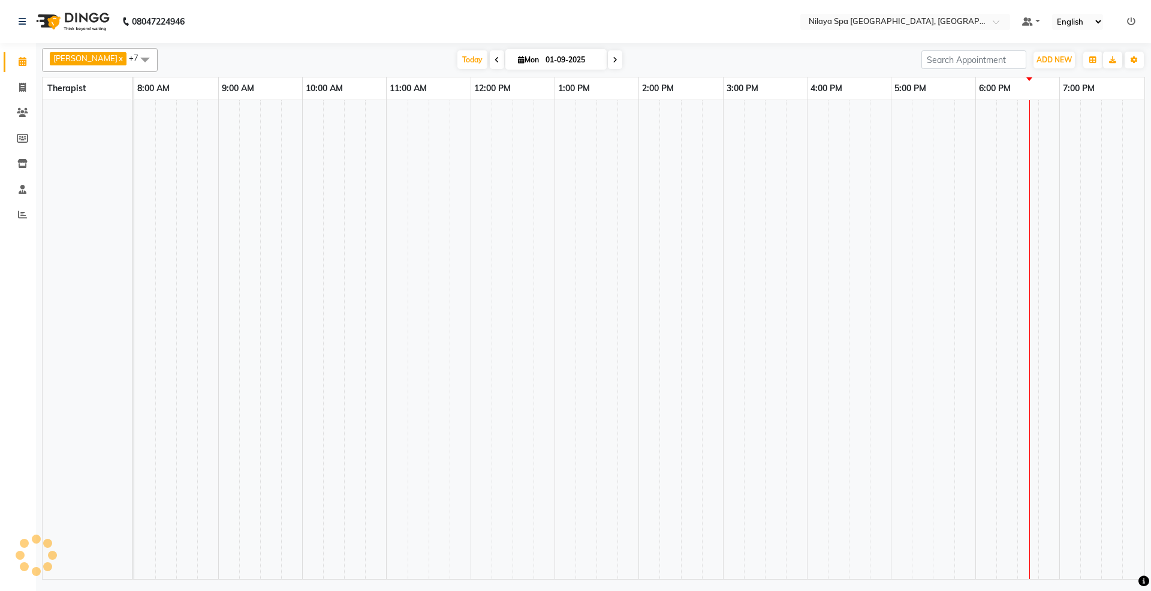
select select "tentative"
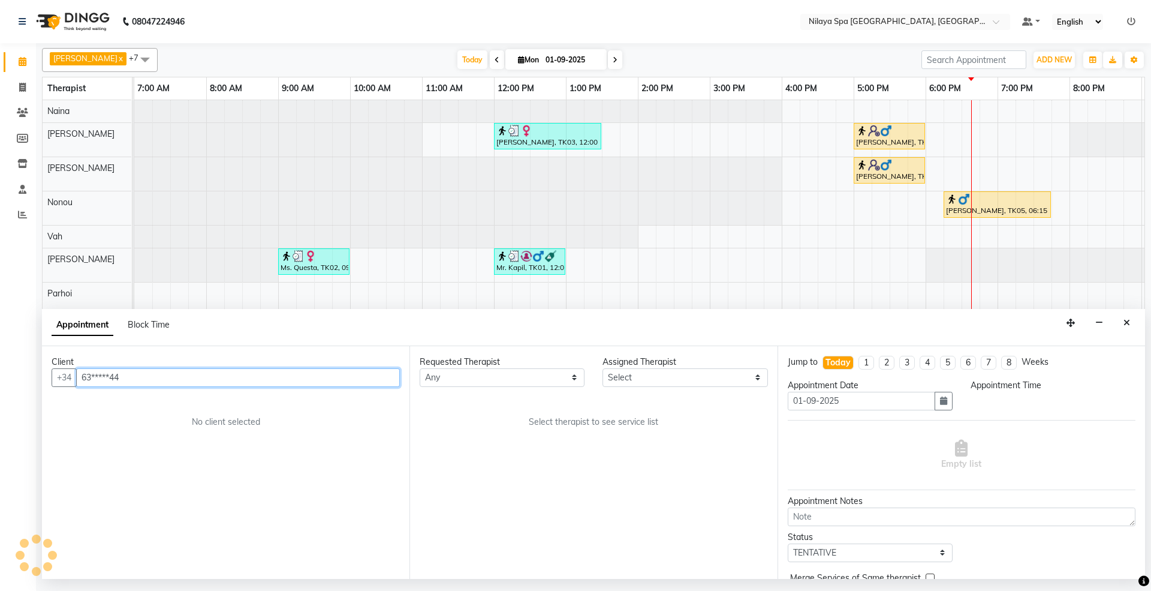
scroll to position [0, 213]
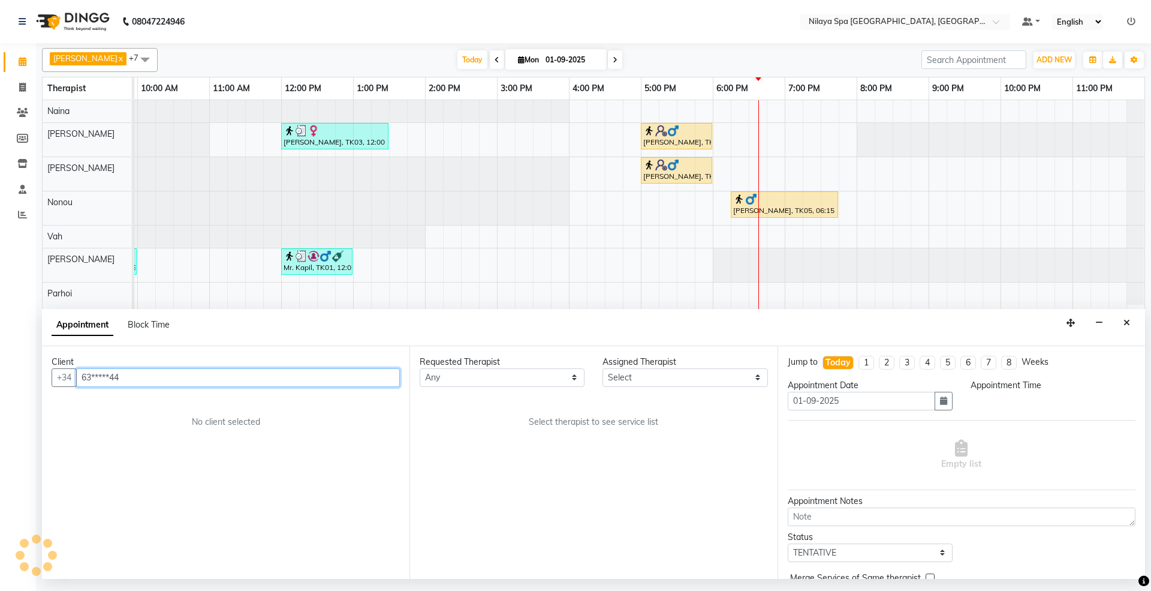
select select "480"
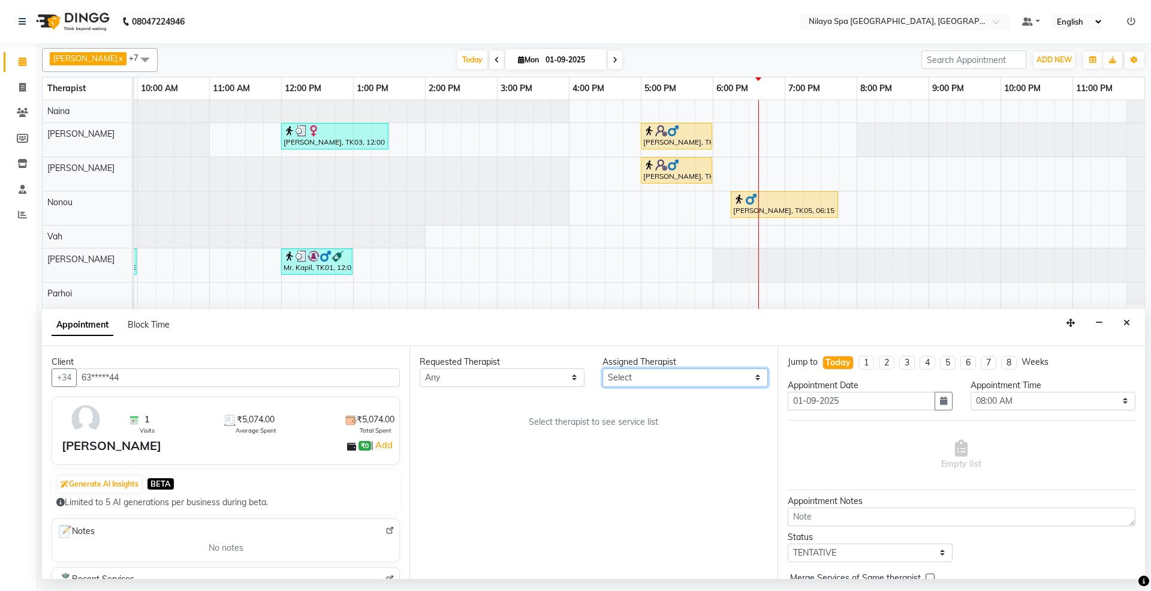
click at [705, 375] on select "Select [PERSON_NAME] [PERSON_NAME] [PERSON_NAME] Parhoi Vah" at bounding box center [685, 377] width 165 height 19
select select "86194"
click at [603, 369] on select "Select [PERSON_NAME] [PERSON_NAME] [PERSON_NAME] Parhoi Vah" at bounding box center [685, 377] width 165 height 19
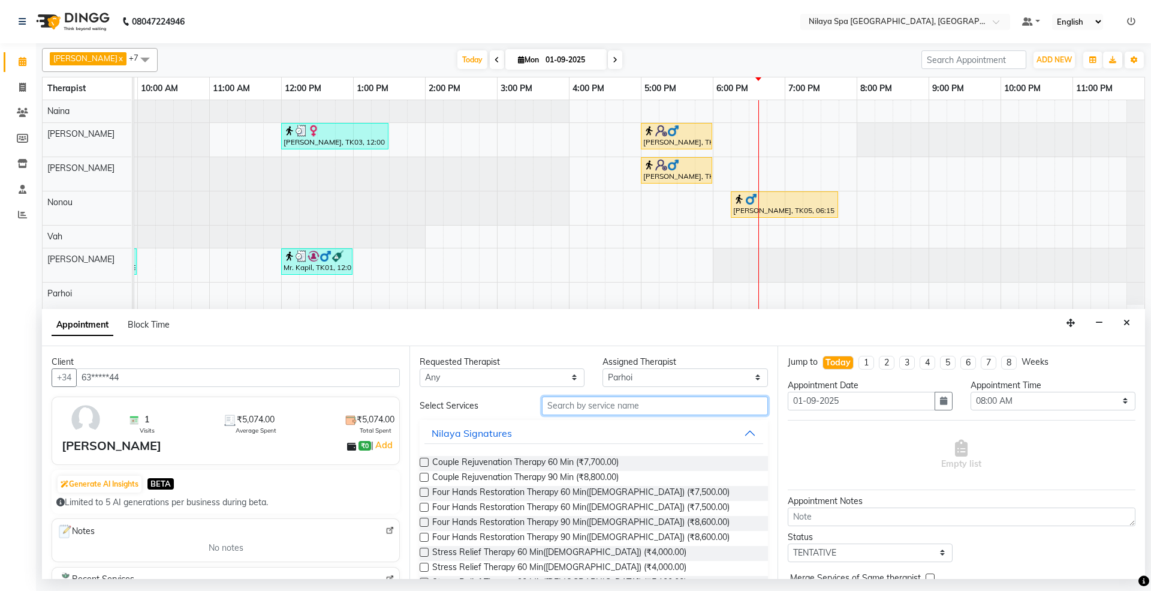
click at [645, 407] on input "text" at bounding box center [655, 405] width 226 height 19
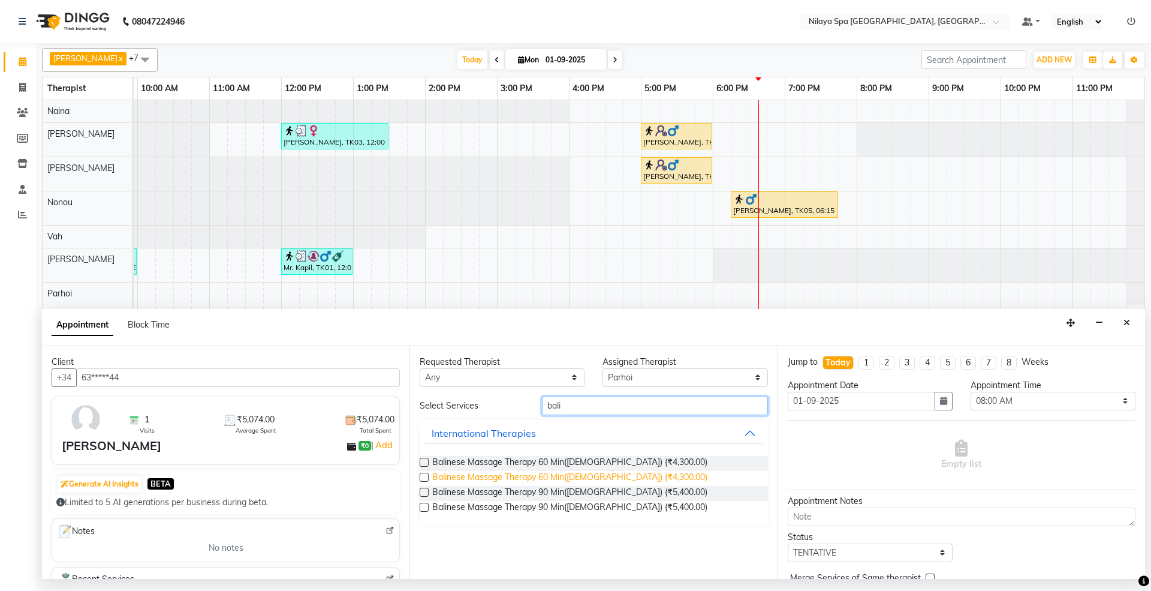
type input "bali"
click at [556, 475] on span "Balinese Massage Therapy 60 Min([DEMOGRAPHIC_DATA]) (₹4,300.00)" at bounding box center [569, 478] width 275 height 15
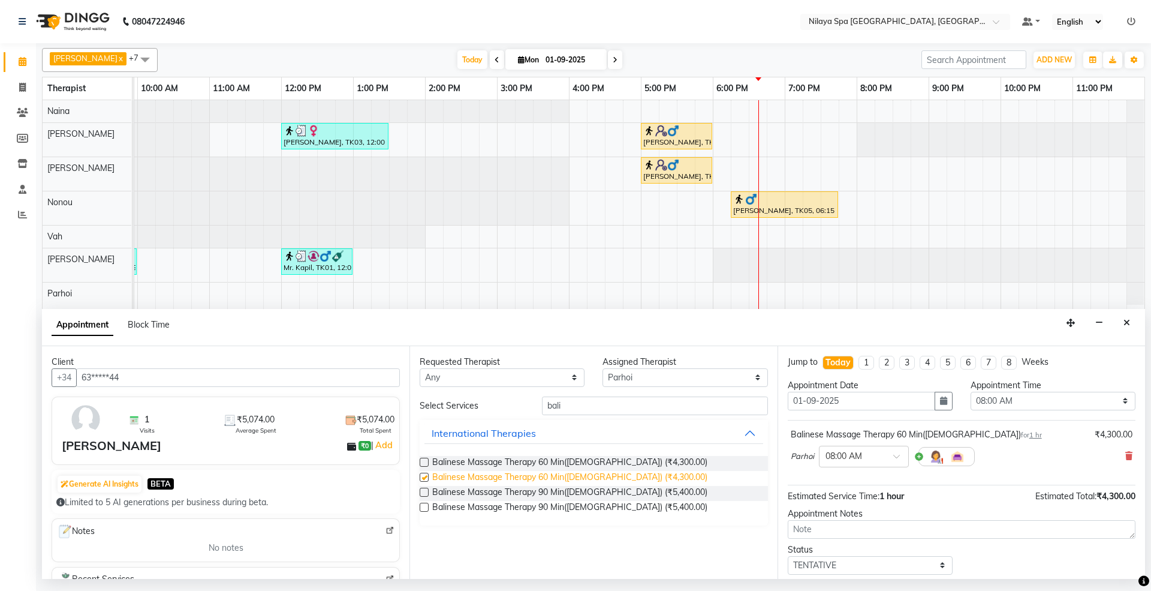
checkbox input "false"
click at [998, 404] on select "Select 08:00 AM 08:15 AM 08:30 AM 08:45 AM 09:00 AM 09:15 AM 09:30 AM 09:45 AM …" at bounding box center [1053, 401] width 165 height 19
select select "1110"
click at [971, 393] on select "Select 08:00 AM 08:15 AM 08:30 AM 08:45 AM 09:00 AM 09:15 AM 09:30 AM 09:45 AM …" at bounding box center [1053, 401] width 165 height 19
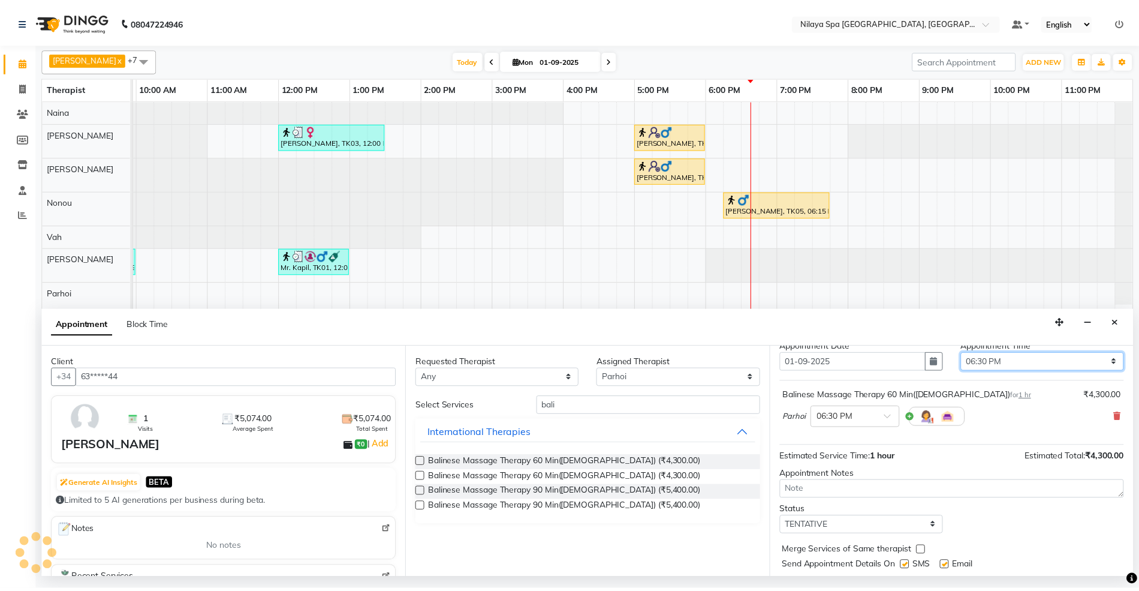
scroll to position [73, 0]
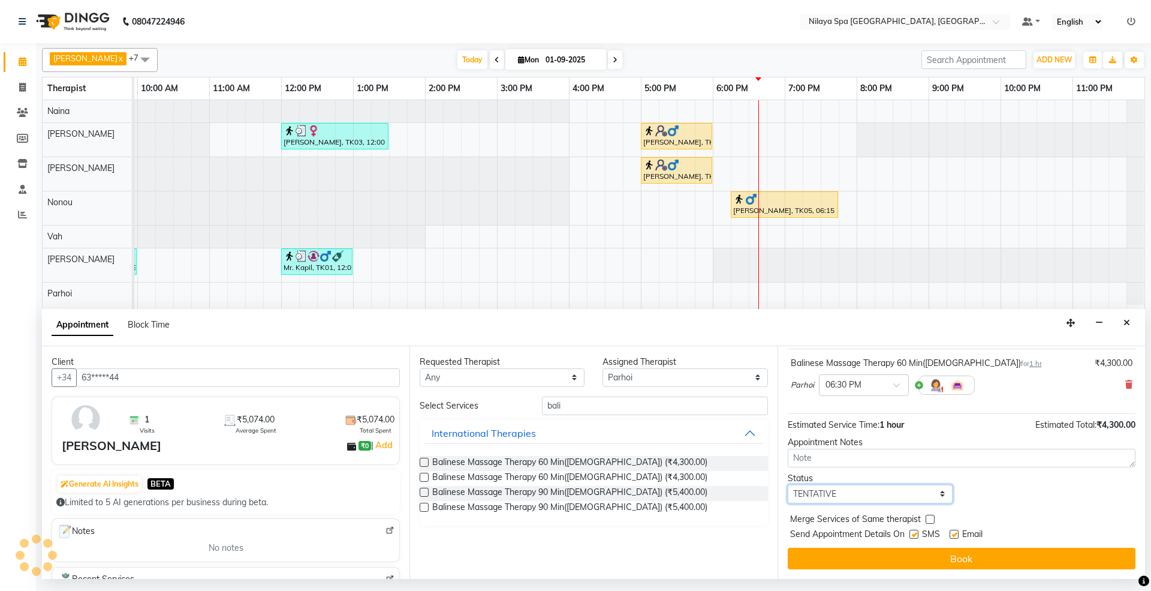
click at [886, 497] on select "Select TENTATIVE CONFIRM CHECK-IN UPCOMING" at bounding box center [870, 493] width 165 height 19
select select "confirm booking"
click at [788, 485] on select "Select TENTATIVE CONFIRM CHECK-IN UPCOMING" at bounding box center [870, 493] width 165 height 19
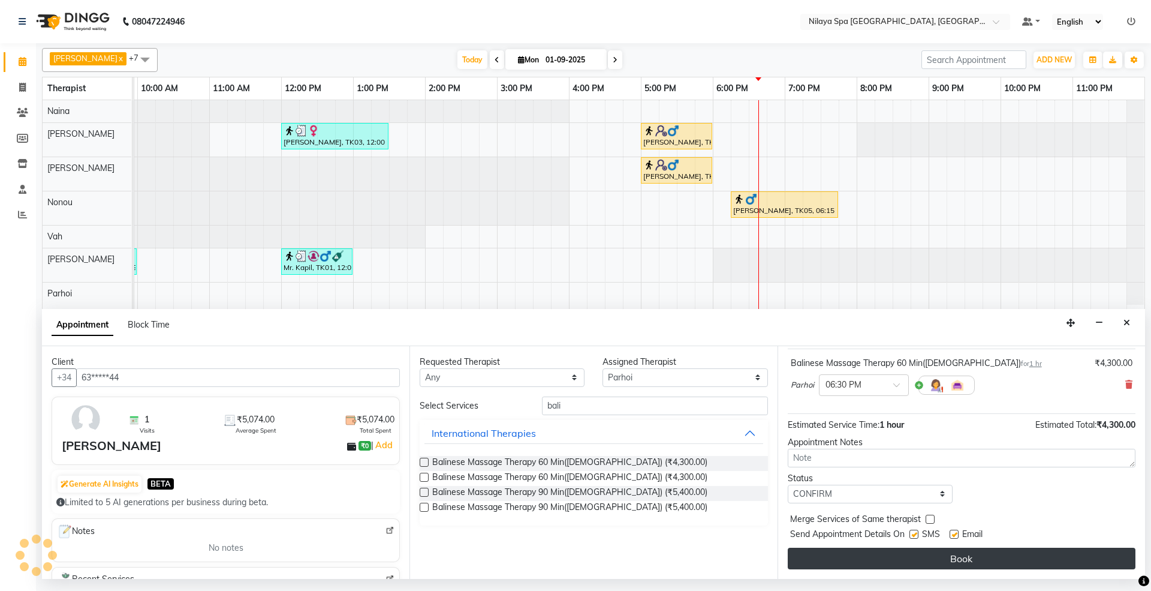
click at [948, 555] on button "Book" at bounding box center [962, 558] width 348 height 22
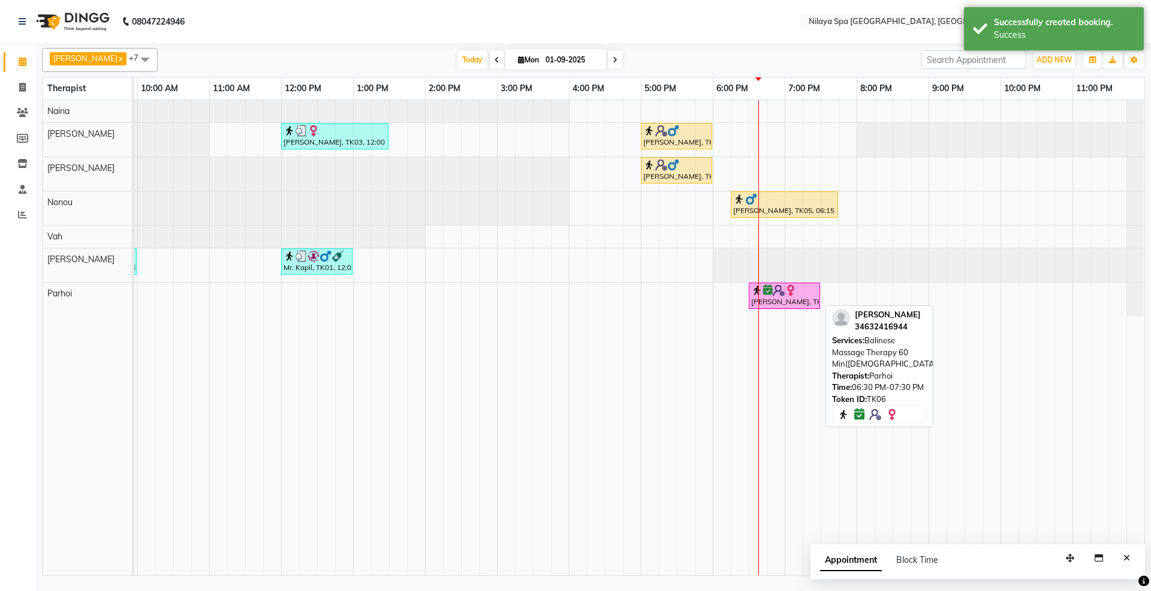
click at [778, 302] on div "[PERSON_NAME], TK06, 06:30 PM-07:30 PM, Balinese Massage Therapy 60 Min([DEMOGR…" at bounding box center [784, 295] width 69 height 23
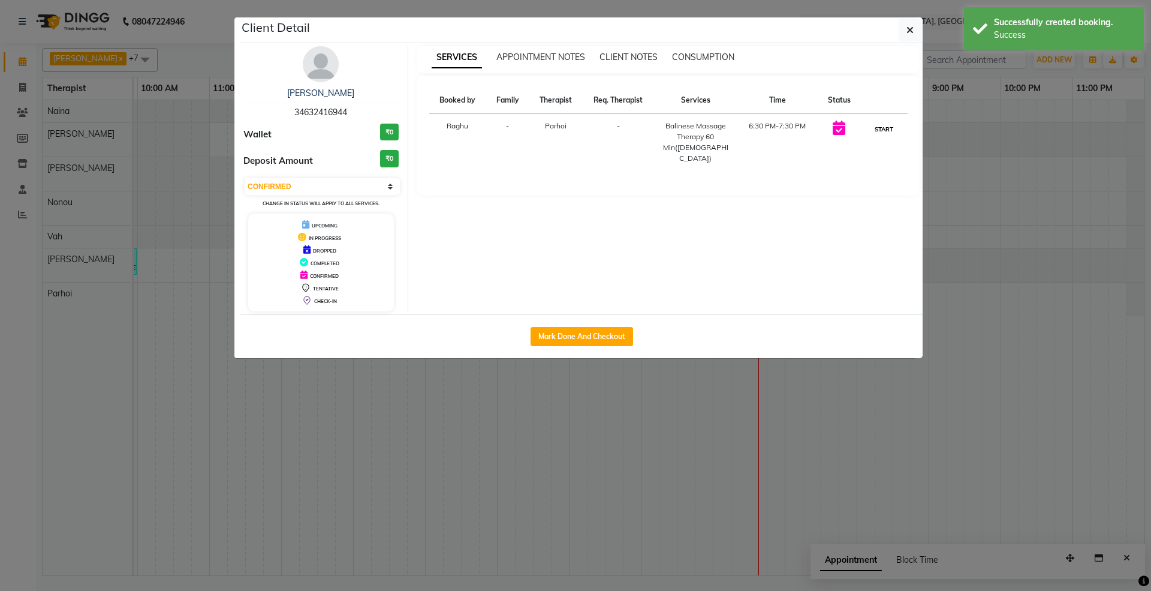
click at [873, 128] on button "START" at bounding box center [884, 129] width 25 height 15
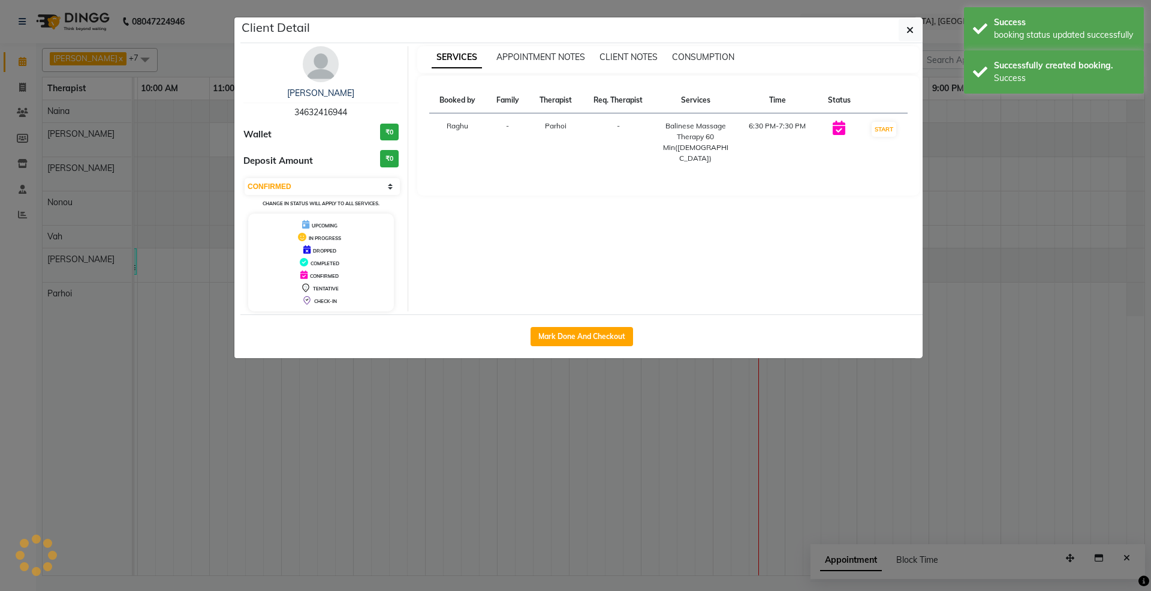
select select "1"
drag, startPoint x: 245, startPoint y: 89, endPoint x: 363, endPoint y: 95, distance: 118.3
click at [363, 95] on div "[PERSON_NAME]" at bounding box center [320, 93] width 155 height 13
copy link "[PERSON_NAME]"
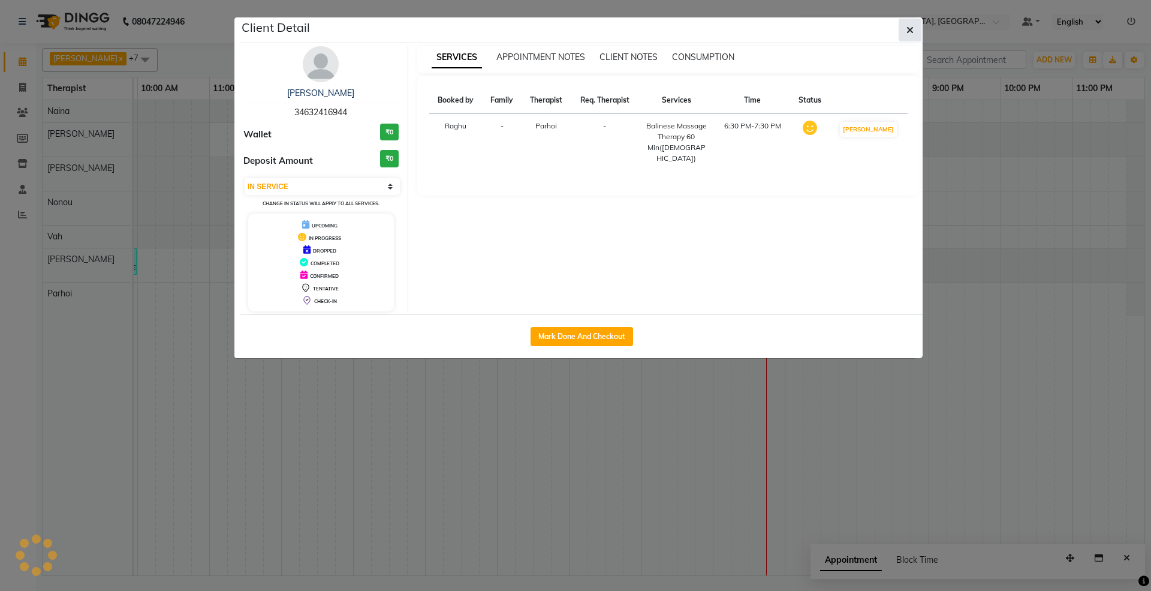
click at [910, 30] on icon "button" at bounding box center [910, 30] width 7 height 10
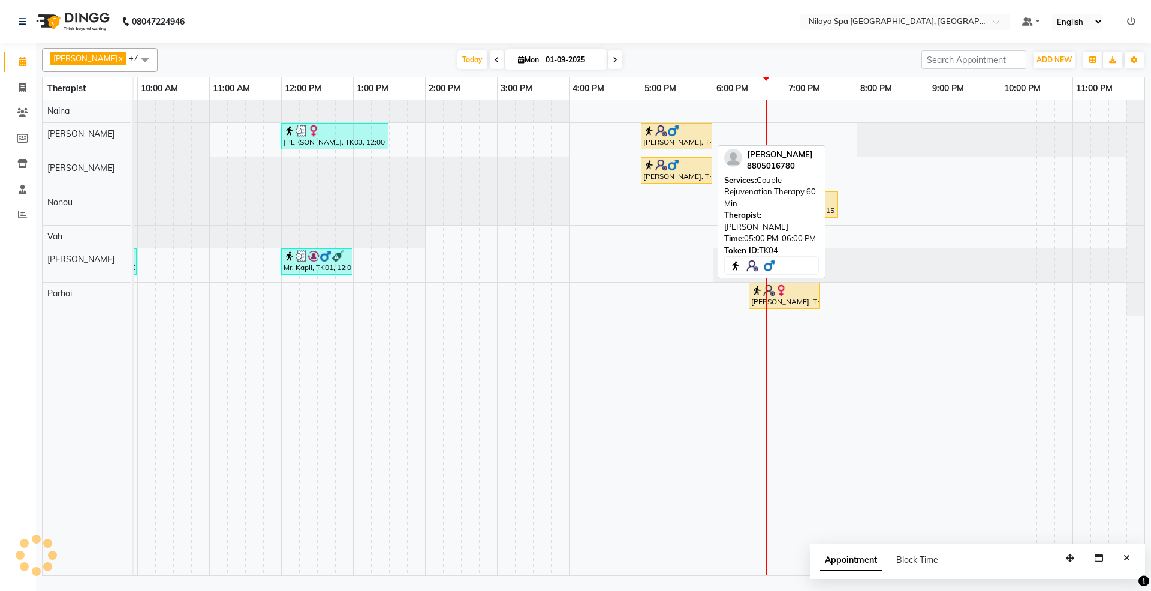
click at [688, 140] on div "[PERSON_NAME], TK04, 05:00 PM-06:00 PM, Couple Rejuvenation Therapy 60 Min" at bounding box center [676, 136] width 69 height 23
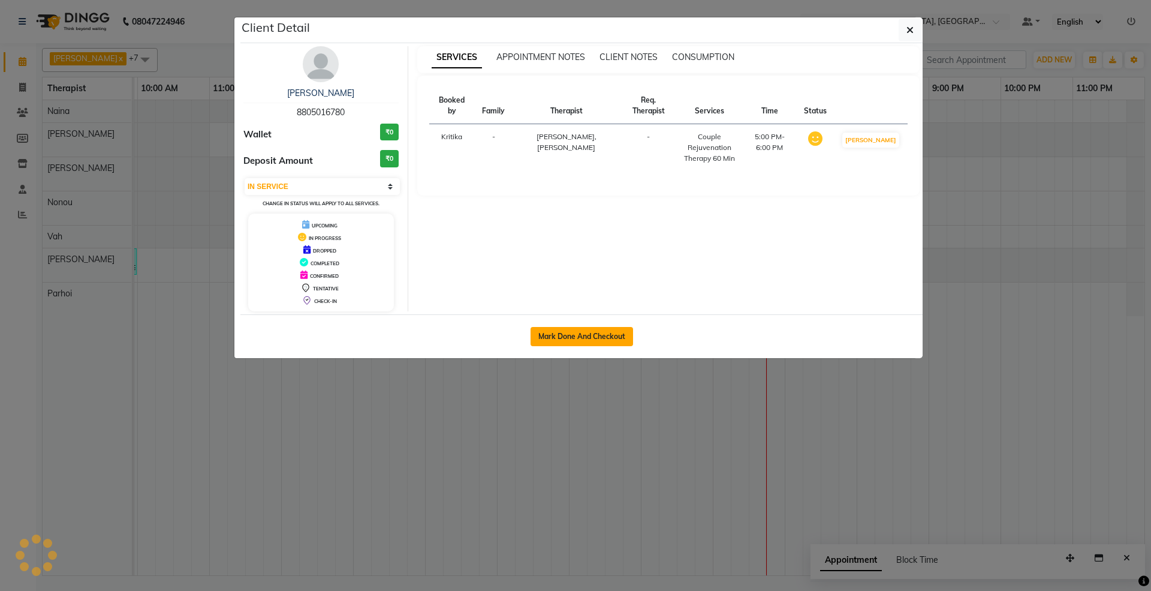
click at [615, 338] on button "Mark Done And Checkout" at bounding box center [582, 336] width 103 height 19
select select "3"
select select "7950"
select select "service"
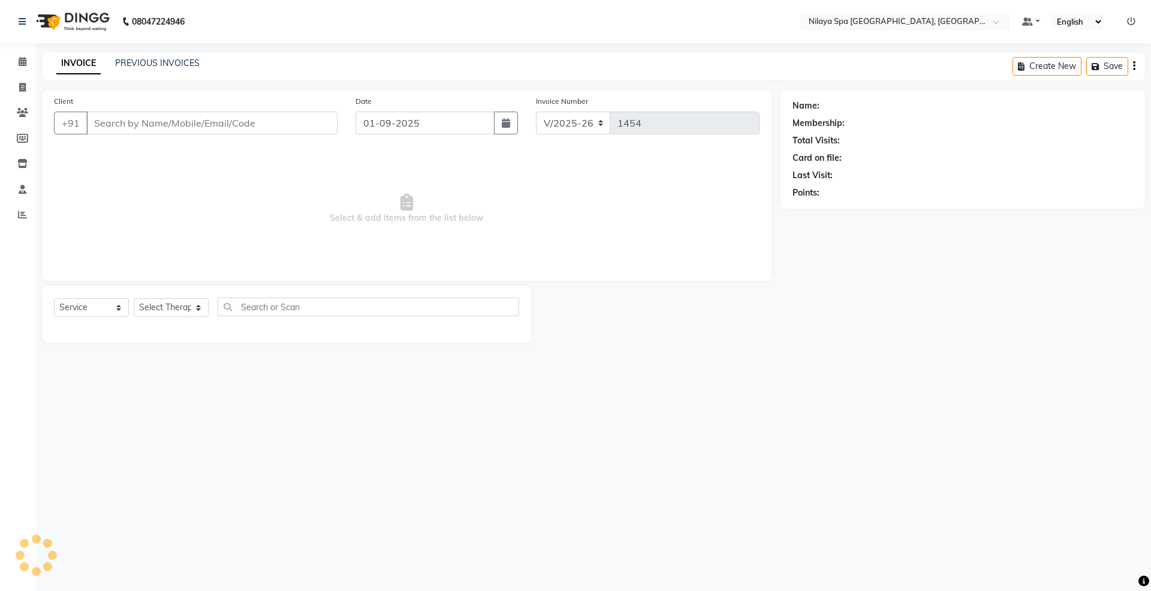
type input "88******80"
select select "71646"
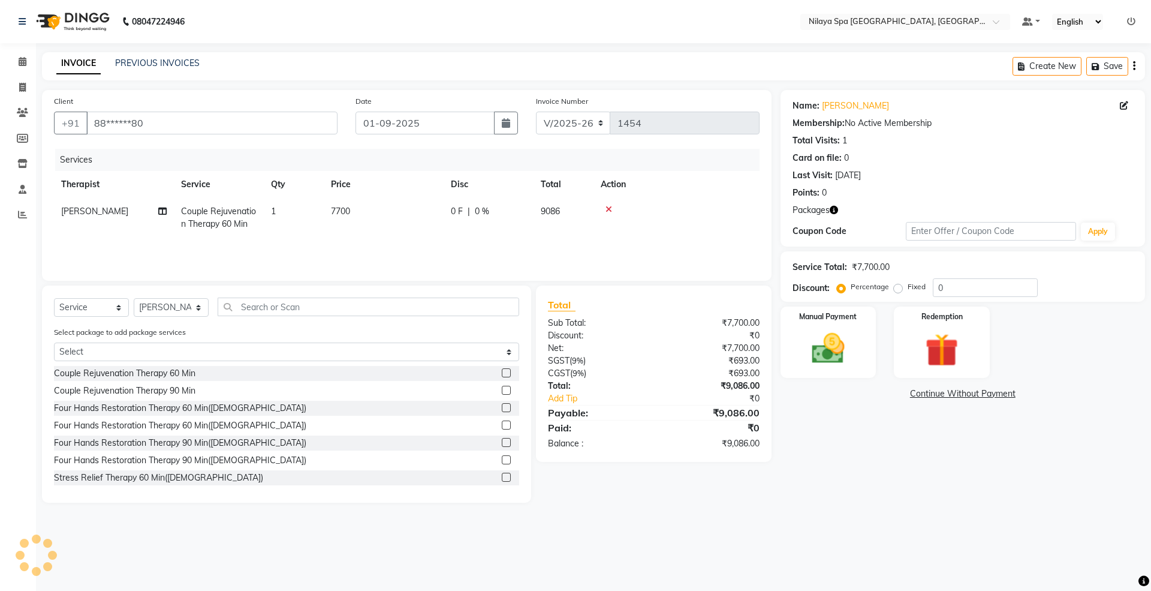
click at [608, 209] on icon at bounding box center [609, 209] width 7 height 8
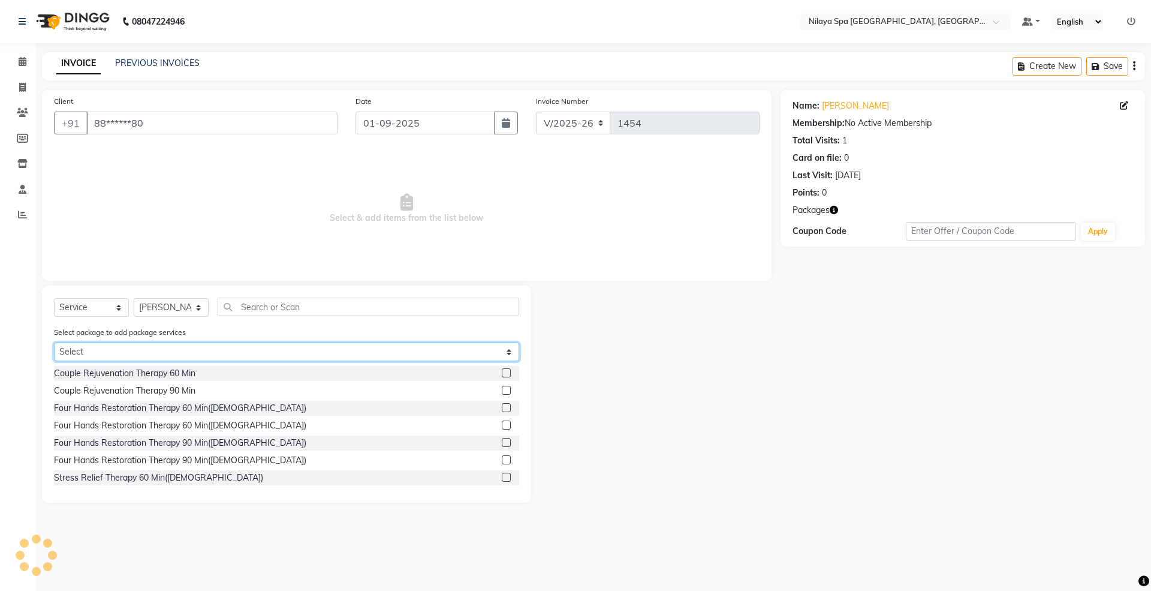
click at [147, 348] on select "Select Palladium Complimentary Palladium With Upgrades & Complimentary" at bounding box center [286, 351] width 465 height 19
select select "2: Object"
click at [54, 342] on select "Select Palladium Complimentary Palladium With Upgrades & Complimentary" at bounding box center [286, 351] width 465 height 19
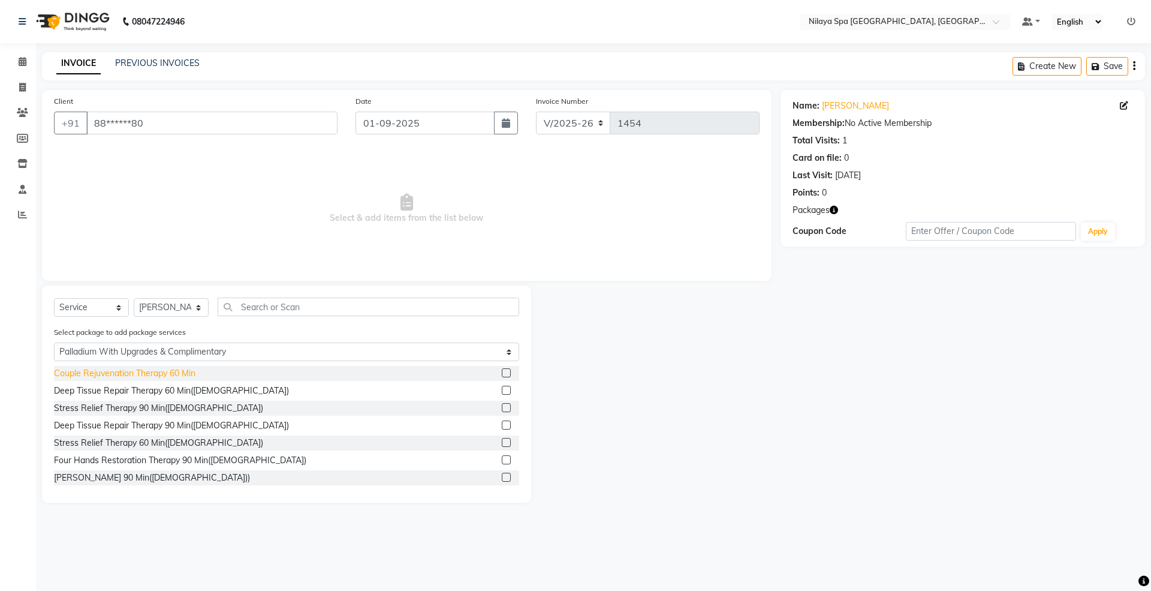
click at [120, 377] on div "Couple Rejuvenation Therapy 60 Min" at bounding box center [125, 373] width 142 height 13
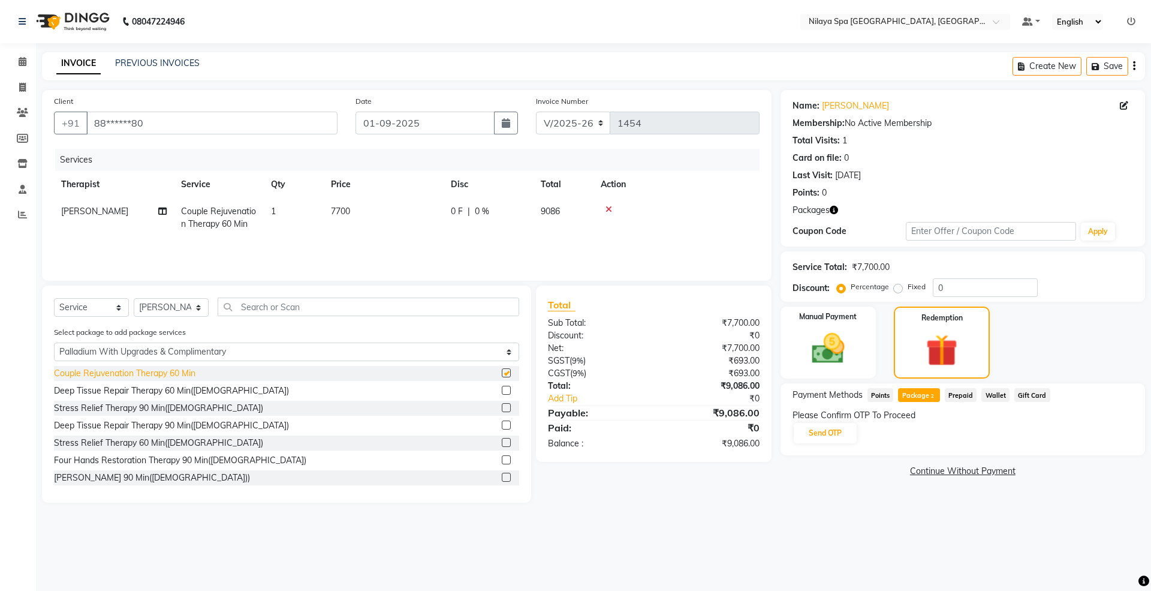
checkbox input "false"
click at [166, 210] on icon at bounding box center [162, 211] width 8 height 8
select select "71646"
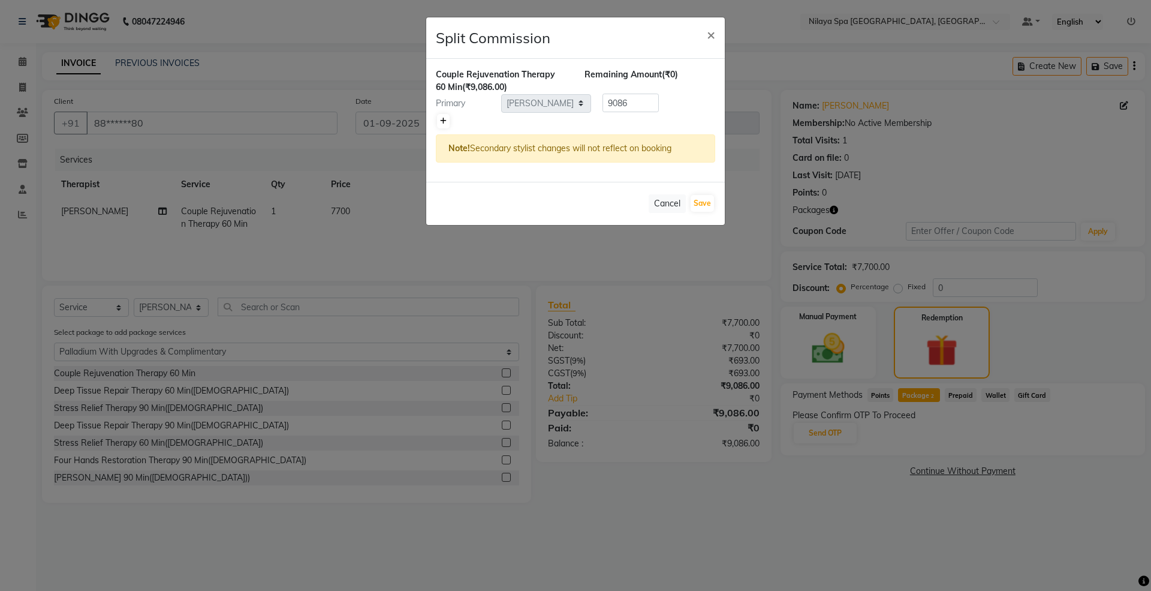
click at [445, 120] on icon at bounding box center [443, 121] width 7 height 7
type input "4543"
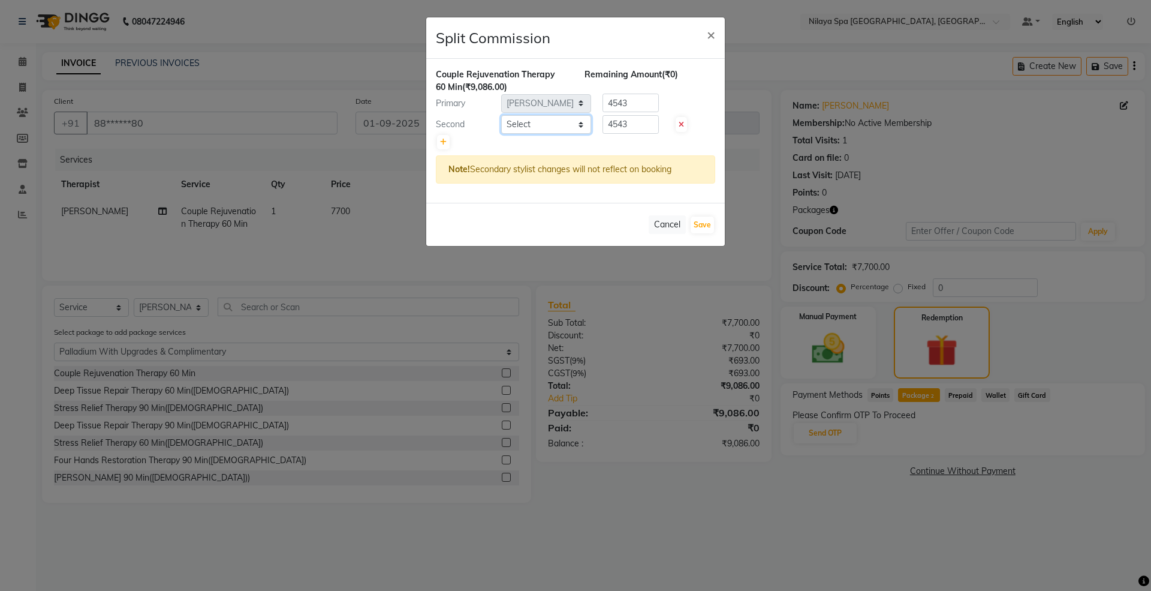
click at [548, 122] on select "Select [PERSON_NAME] [PERSON_NAME] Manager [PERSON_NAME] Parhoi [PERSON_NAME]" at bounding box center [546, 124] width 90 height 19
select select "71645"
click at [501, 116] on select "Select [PERSON_NAME] [PERSON_NAME] Manager [PERSON_NAME] Parhoi [PERSON_NAME]" at bounding box center [546, 124] width 90 height 19
click at [710, 224] on button "Save" at bounding box center [702, 224] width 23 height 17
select select "Select"
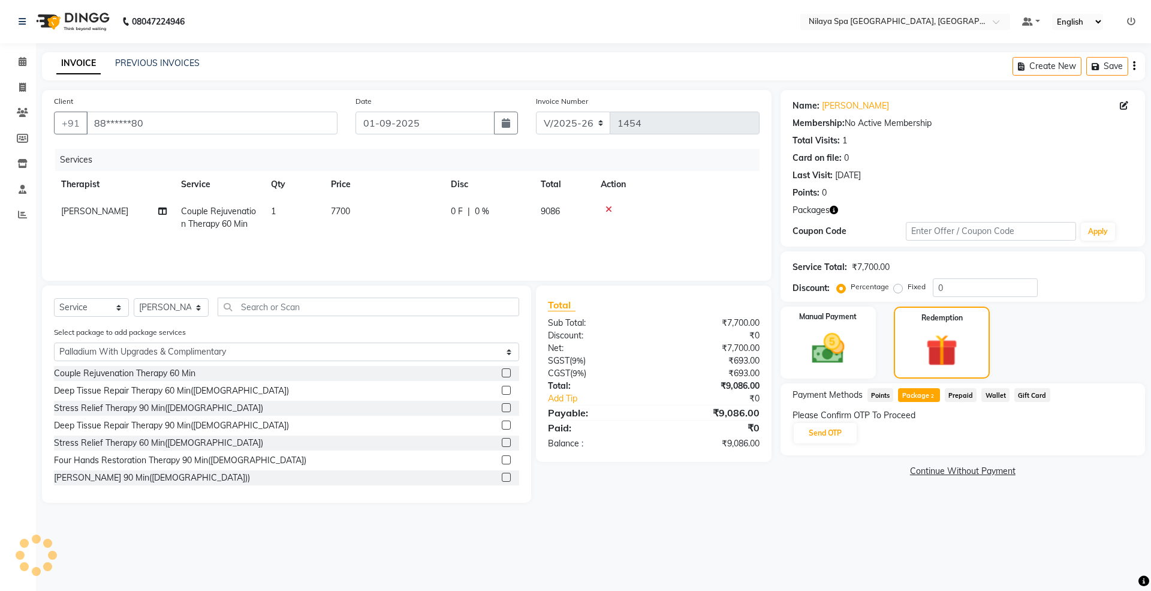
click at [920, 392] on span "Package 2" at bounding box center [918, 395] width 41 height 14
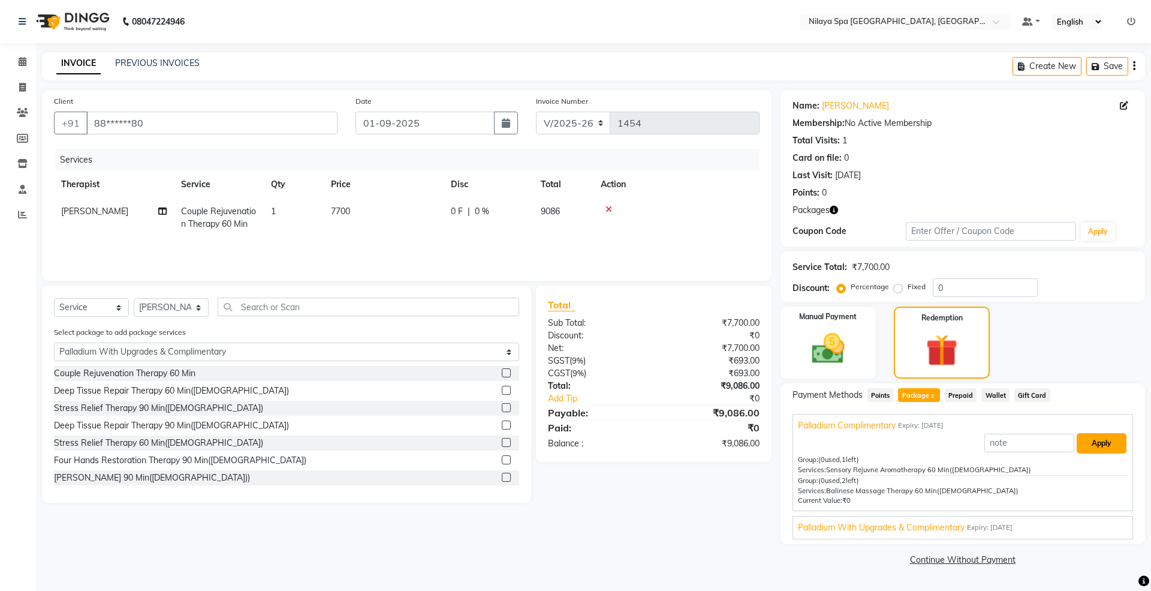
click at [1095, 444] on button "Apply" at bounding box center [1102, 443] width 50 height 20
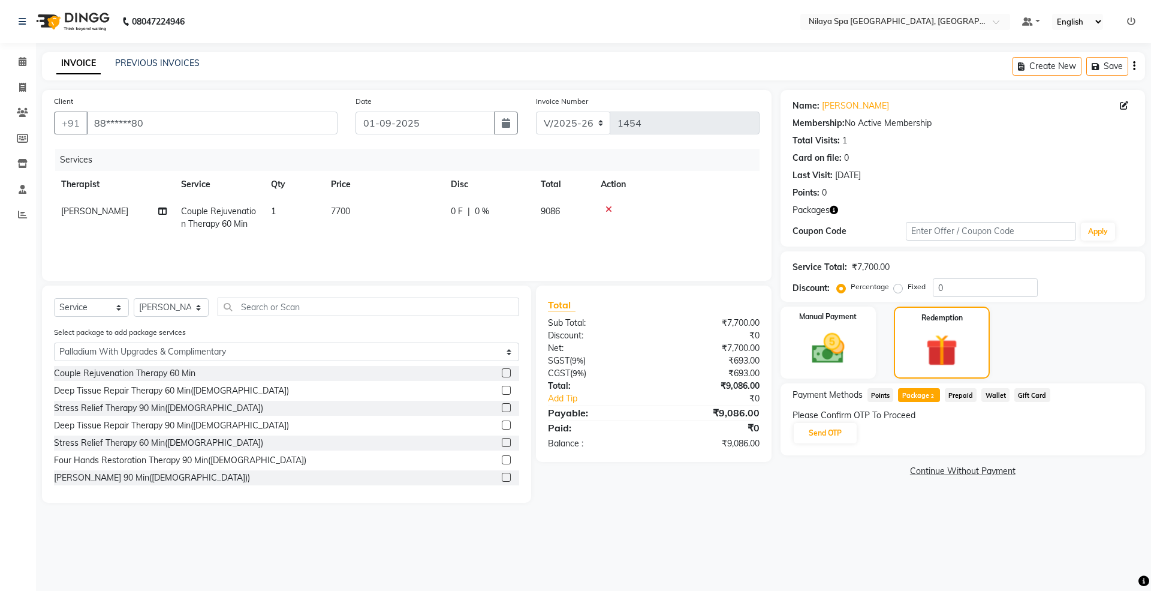
click at [926, 396] on span "Package 2" at bounding box center [918, 395] width 41 height 14
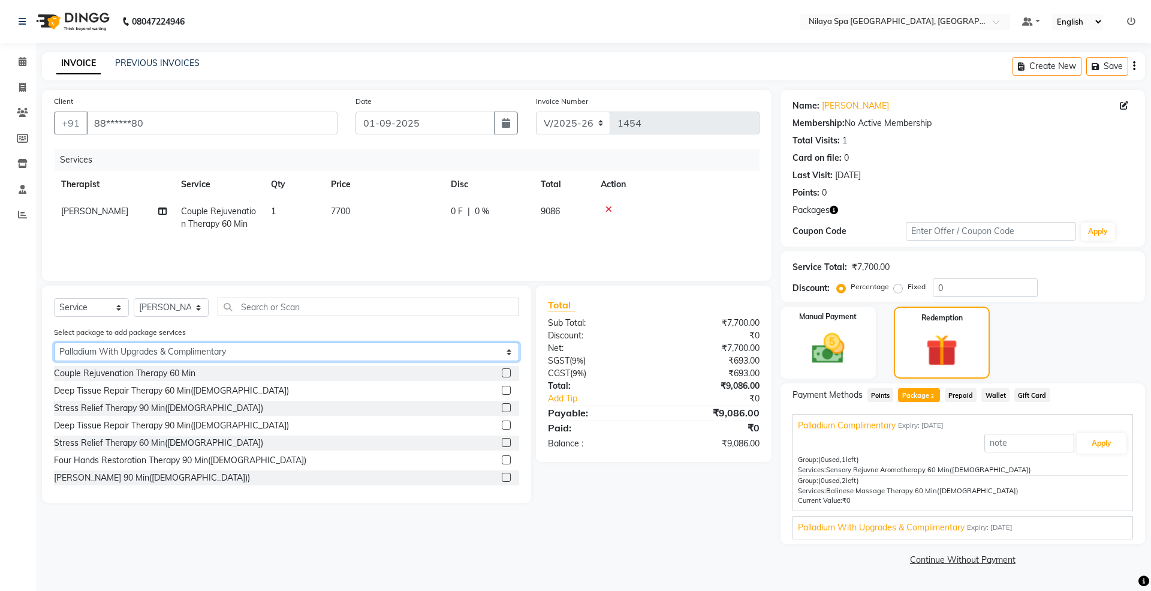
click at [322, 349] on select "Select Palladium Complimentary Palladium With Upgrades & Complimentary" at bounding box center [286, 351] width 465 height 19
click at [917, 526] on span "Palladium With Upgrades & Complimentary" at bounding box center [881, 527] width 167 height 13
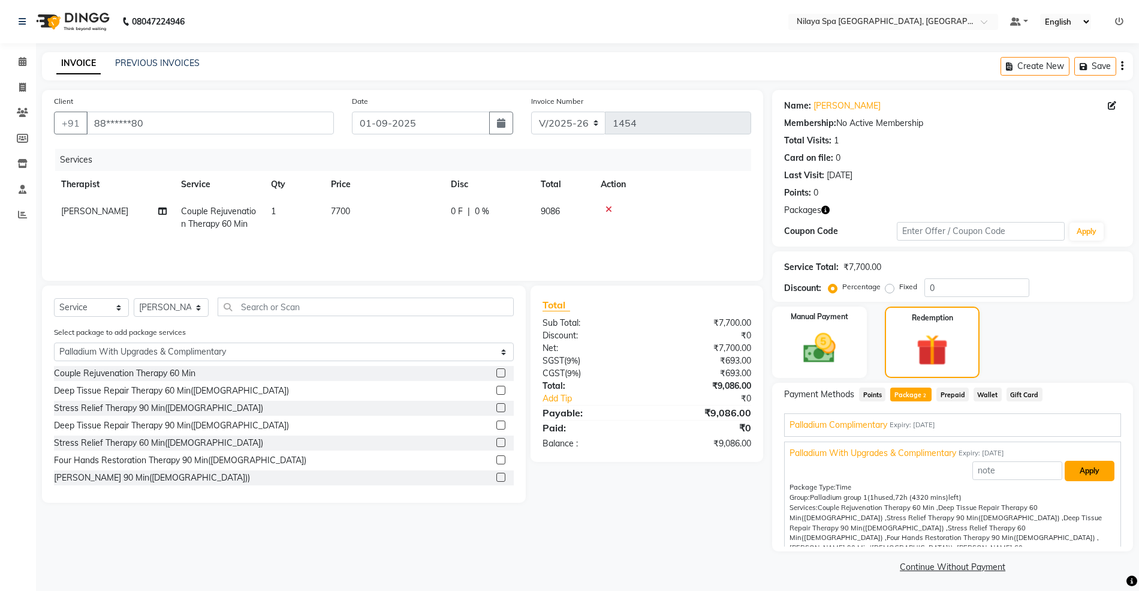
click at [1070, 466] on button "Apply" at bounding box center [1090, 470] width 50 height 20
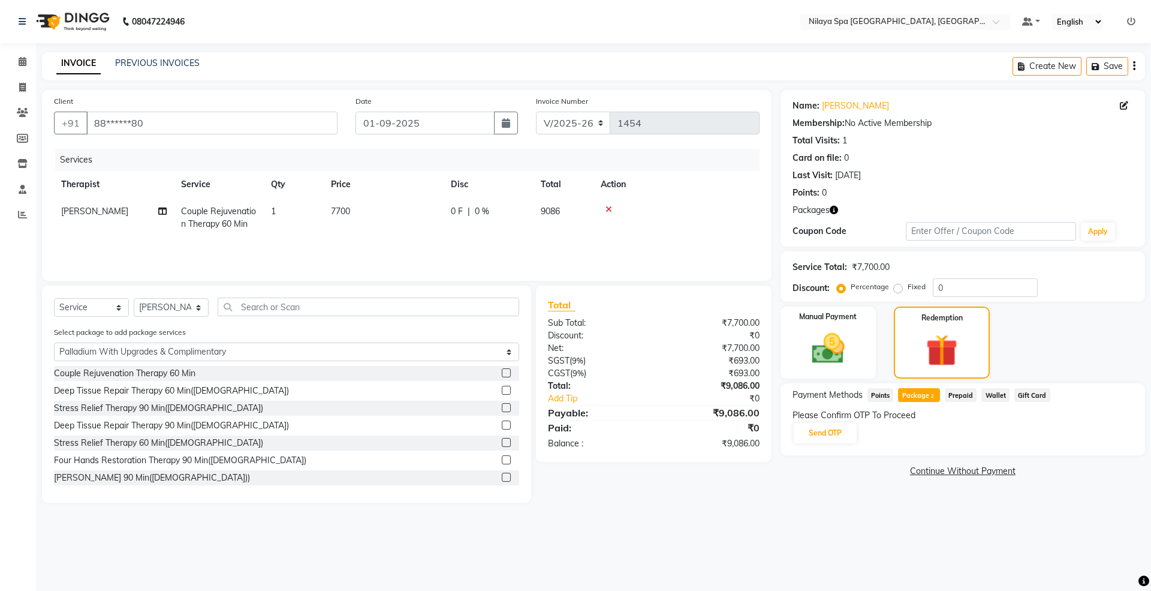
click at [814, 444] on div "Please Confirm OTP To Proceed Send OTP" at bounding box center [963, 426] width 341 height 35
click at [819, 435] on button "Send OTP" at bounding box center [825, 433] width 63 height 20
click at [819, 435] on input "text" at bounding box center [853, 432] width 120 height 19
type input "4055"
click at [931, 434] on button "Confirm OTP" at bounding box center [950, 433] width 73 height 20
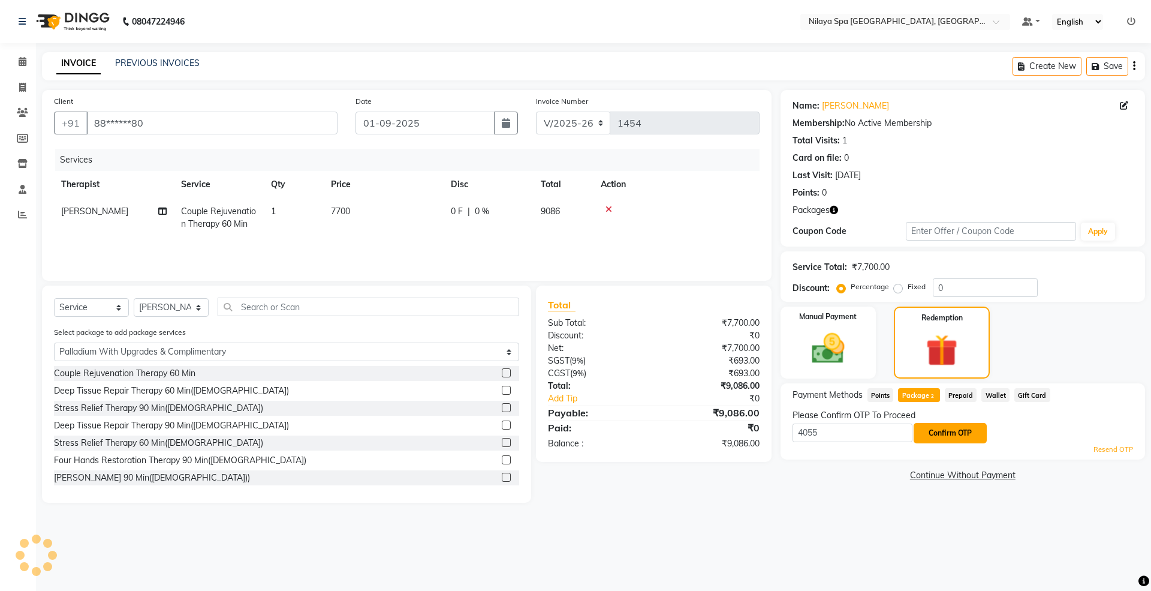
click at [931, 434] on button "Confirm OTP" at bounding box center [950, 433] width 73 height 20
click at [916, 392] on span "Package 2" at bounding box center [918, 395] width 41 height 14
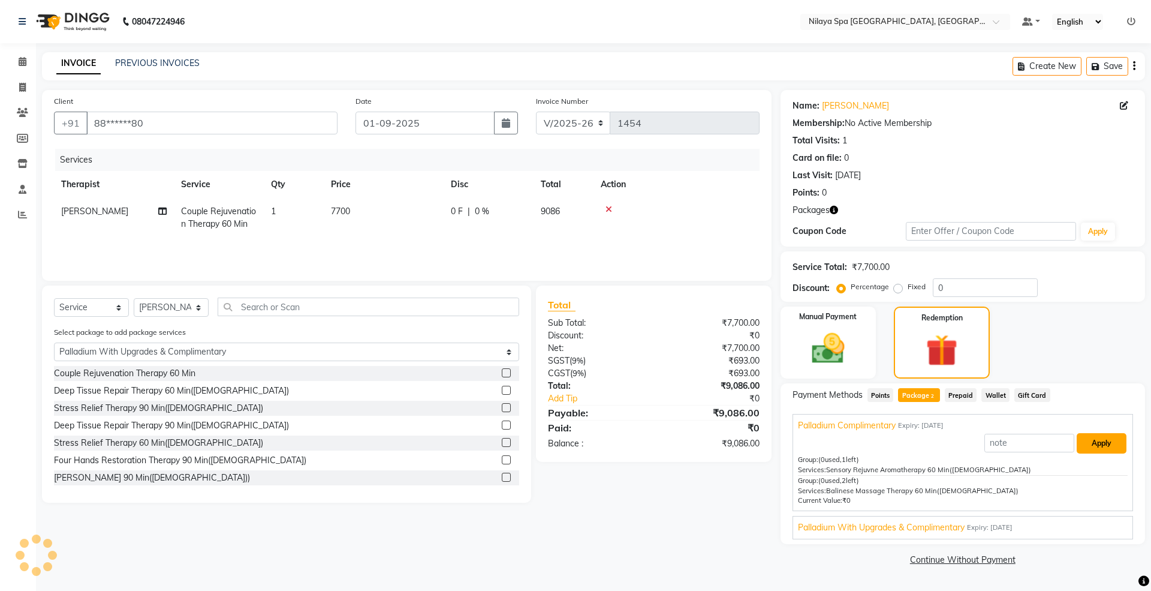
click at [1086, 439] on button "Apply" at bounding box center [1102, 443] width 50 height 20
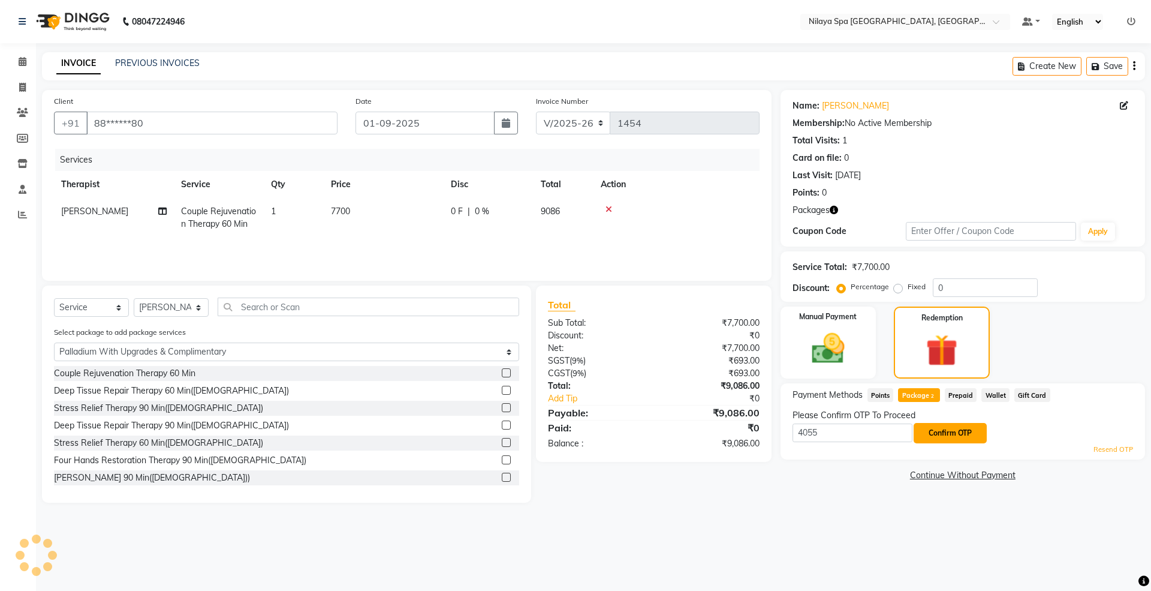
click at [975, 432] on button "Confirm OTP" at bounding box center [950, 433] width 73 height 20
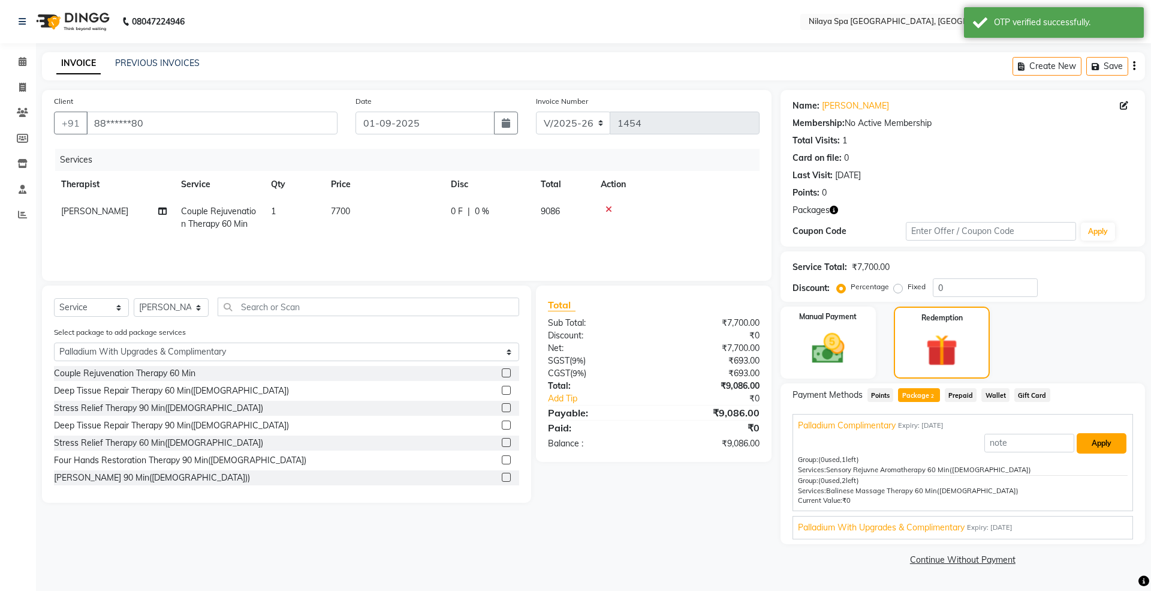
click at [1121, 440] on button "Apply" at bounding box center [1102, 443] width 50 height 20
type input "Palladium Complimentary"
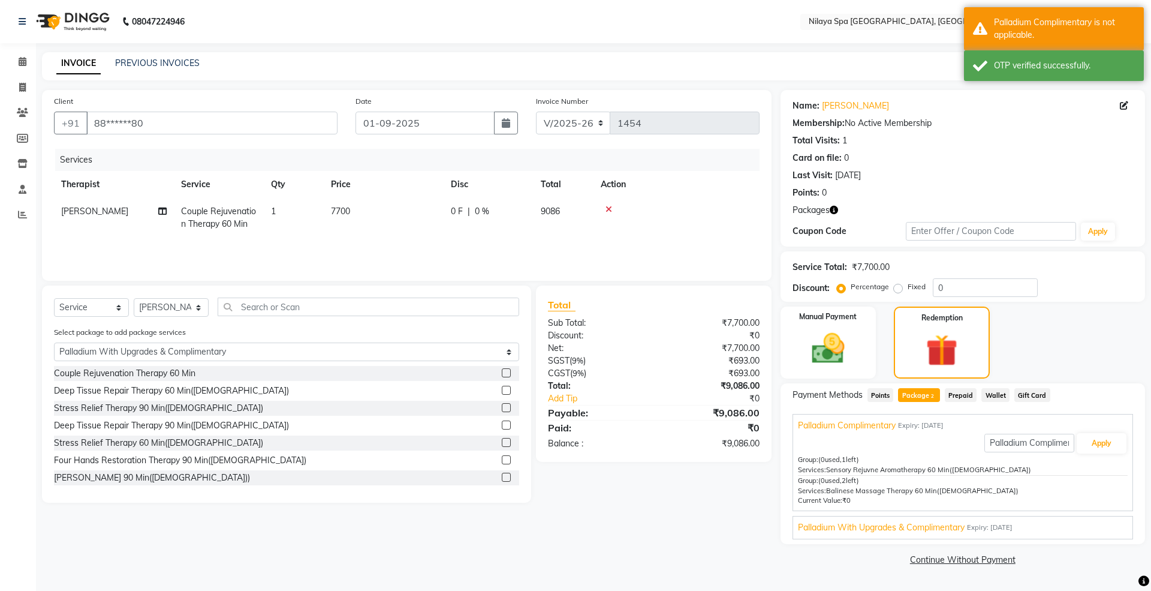
click at [886, 528] on span "Palladium With Upgrades & Complimentary" at bounding box center [881, 527] width 167 height 13
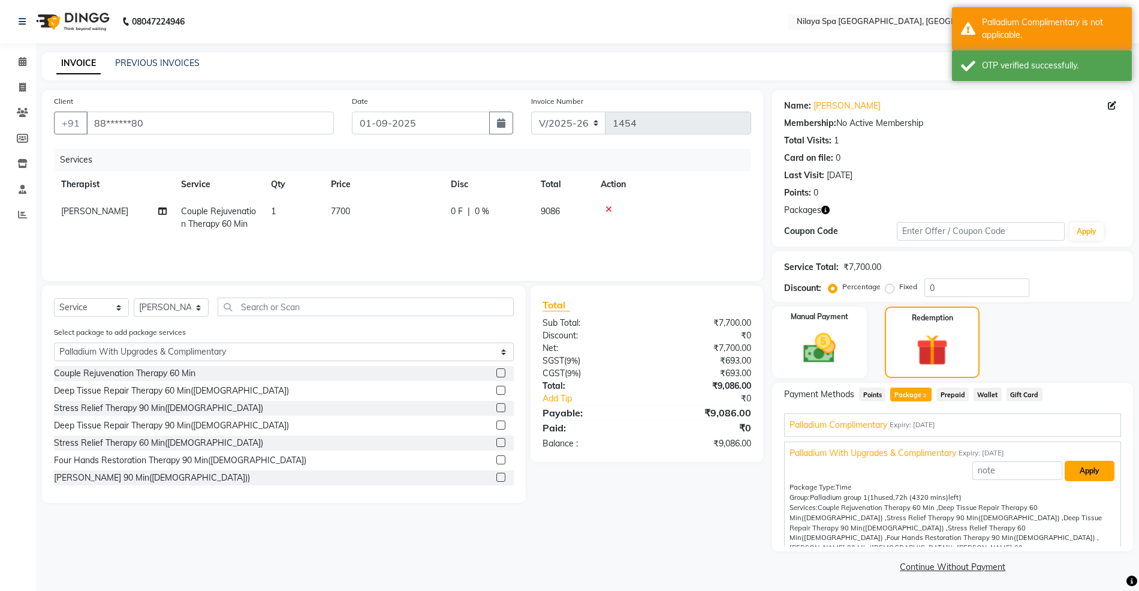
click at [1075, 463] on button "Apply" at bounding box center [1090, 470] width 50 height 20
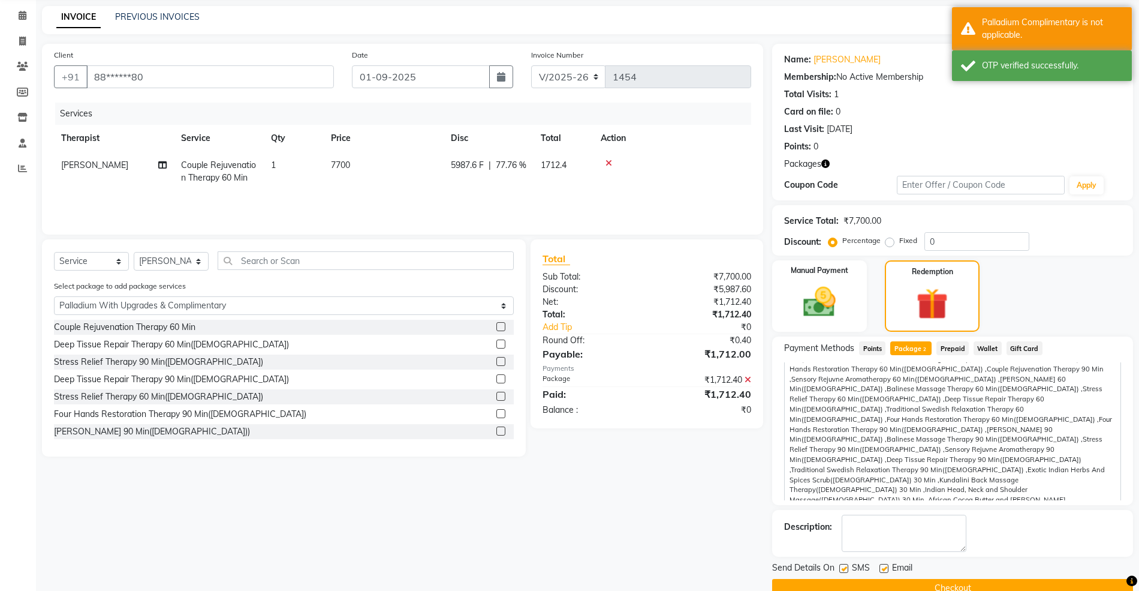
scroll to position [72, 0]
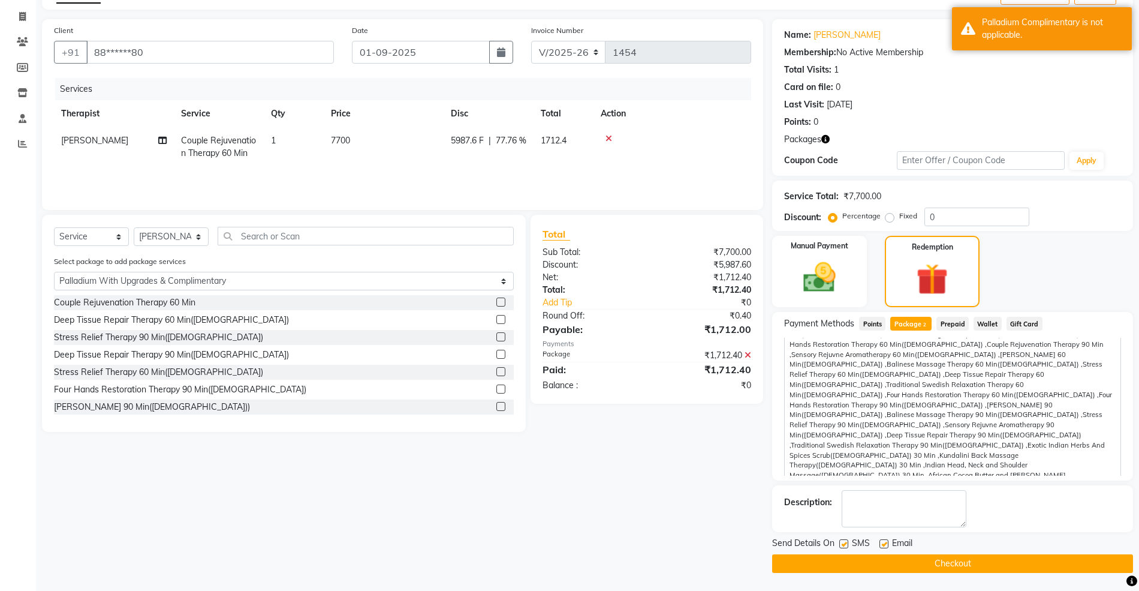
click at [946, 561] on button "Checkout" at bounding box center [952, 563] width 361 height 19
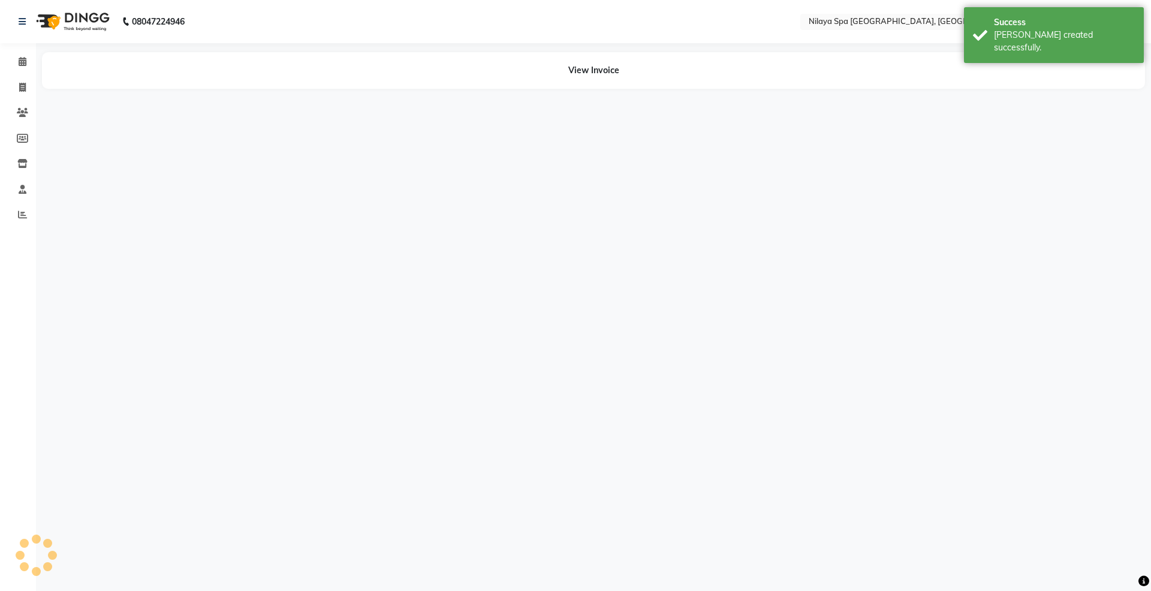
select select "71646"
select select "71645"
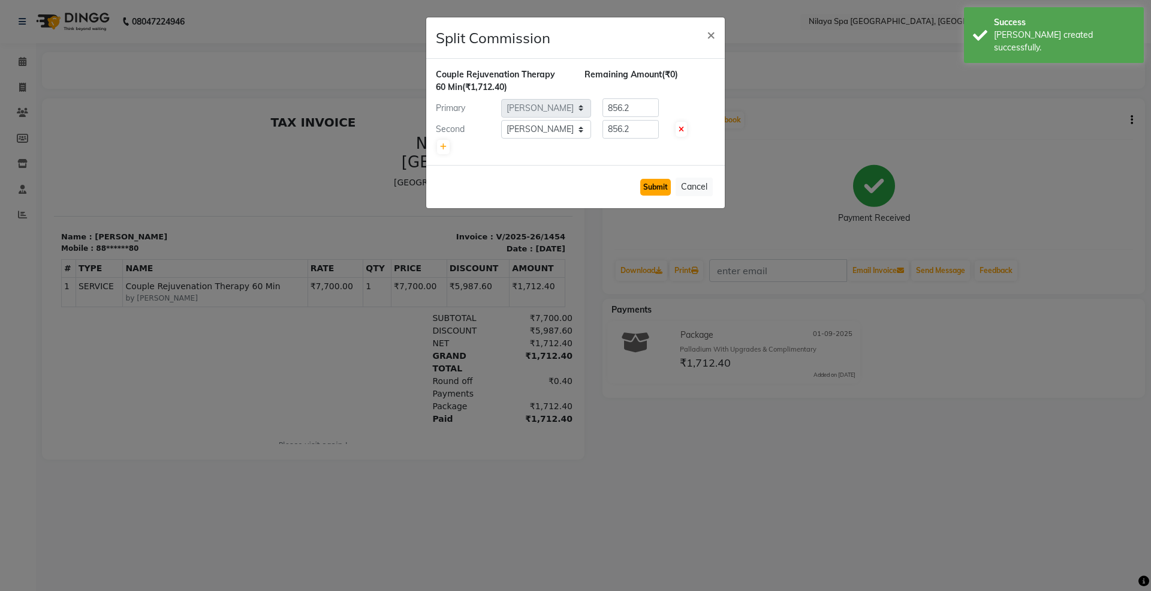
click at [650, 187] on button "Submit" at bounding box center [655, 187] width 31 height 17
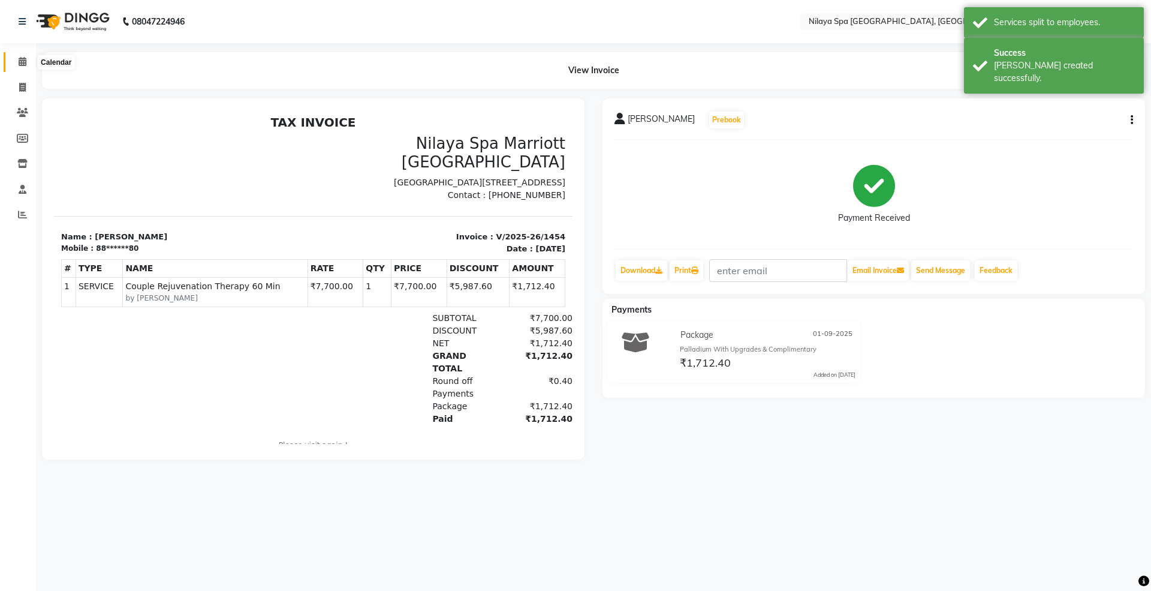
click at [16, 61] on span at bounding box center [22, 62] width 21 height 14
